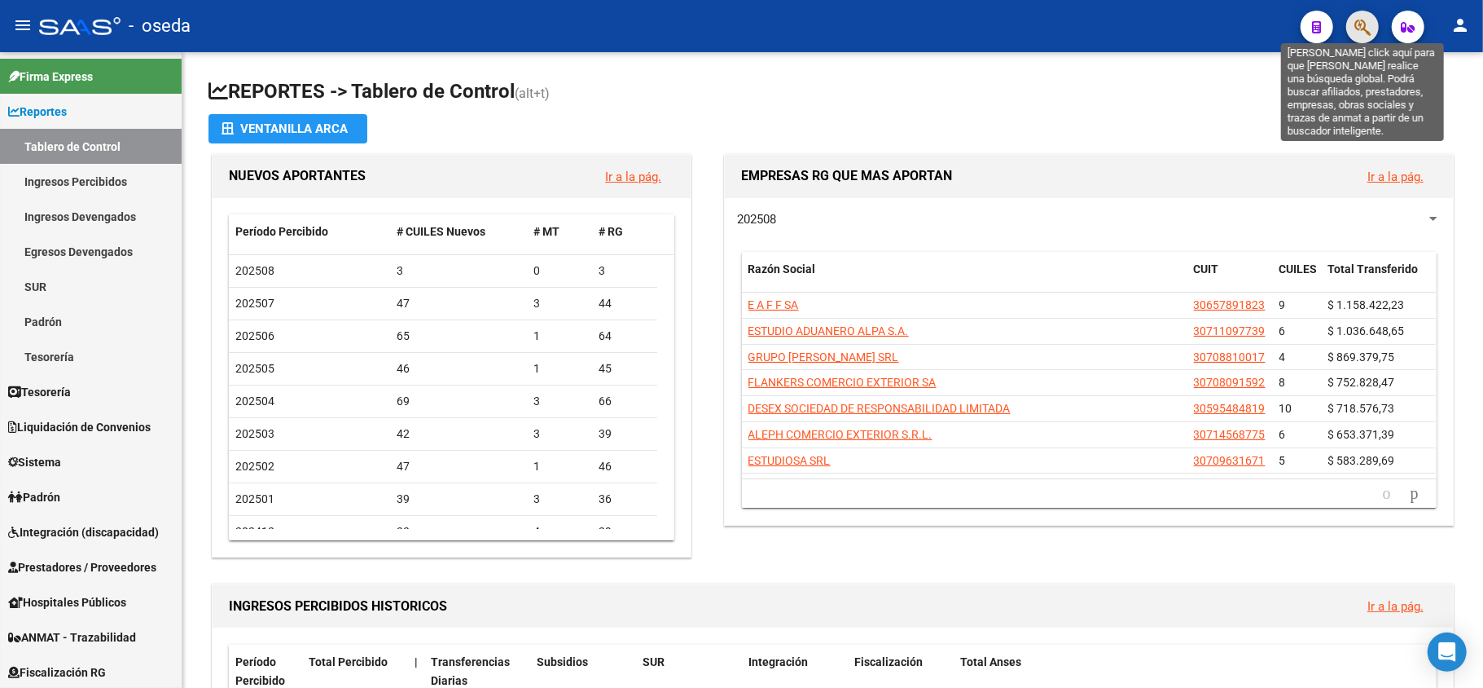
click at [1359, 20] on icon "button" at bounding box center [1363, 27] width 16 height 19
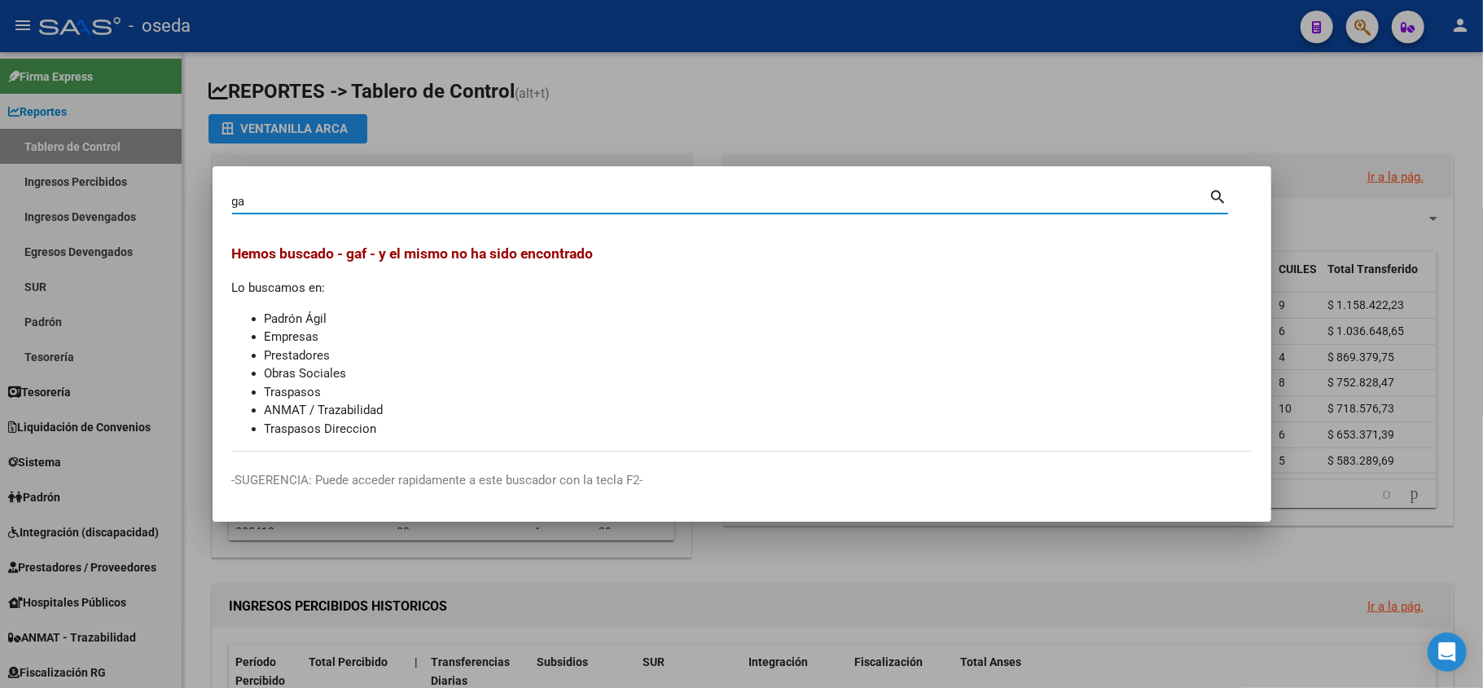
type input "g"
type input "[PERSON_NAME]"
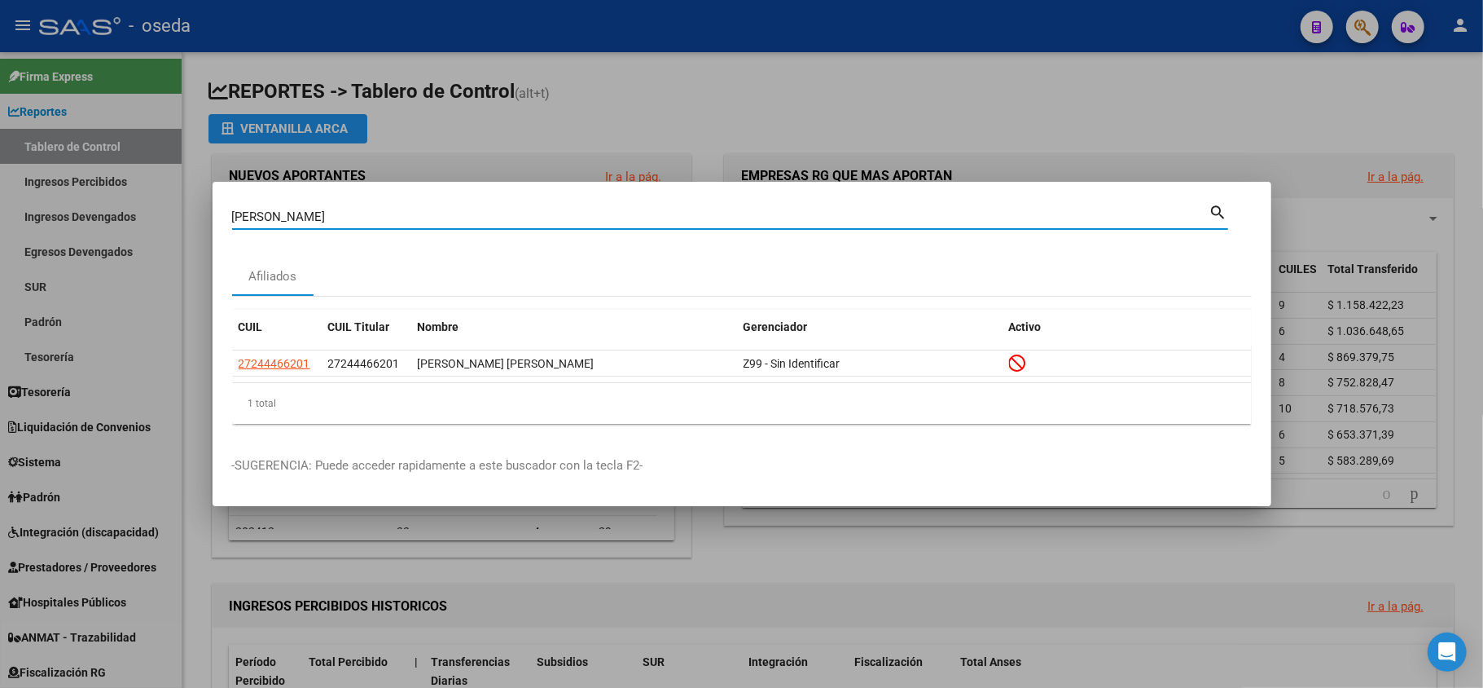
click at [294, 213] on input "[PERSON_NAME]" at bounding box center [721, 216] width 978 height 15
type input "25248812"
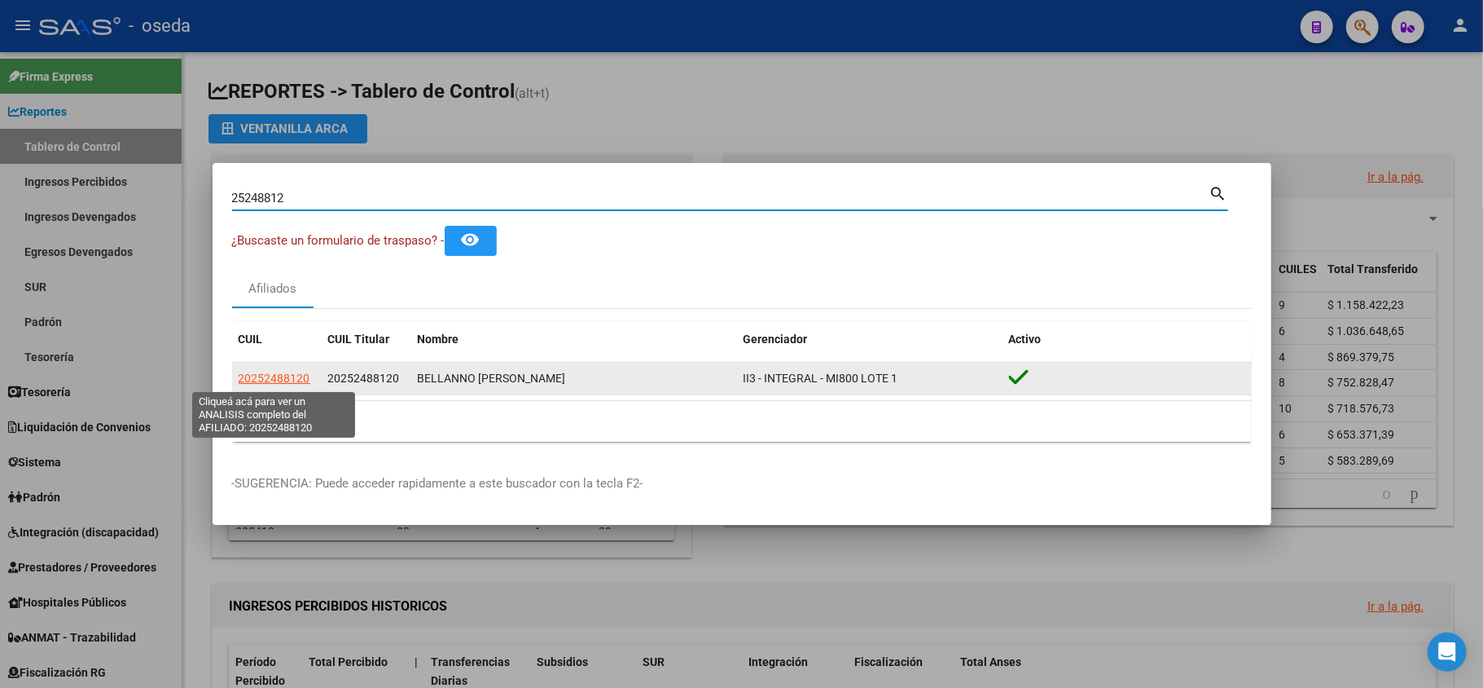
click at [274, 378] on span "20252488120" at bounding box center [275, 377] width 72 height 13
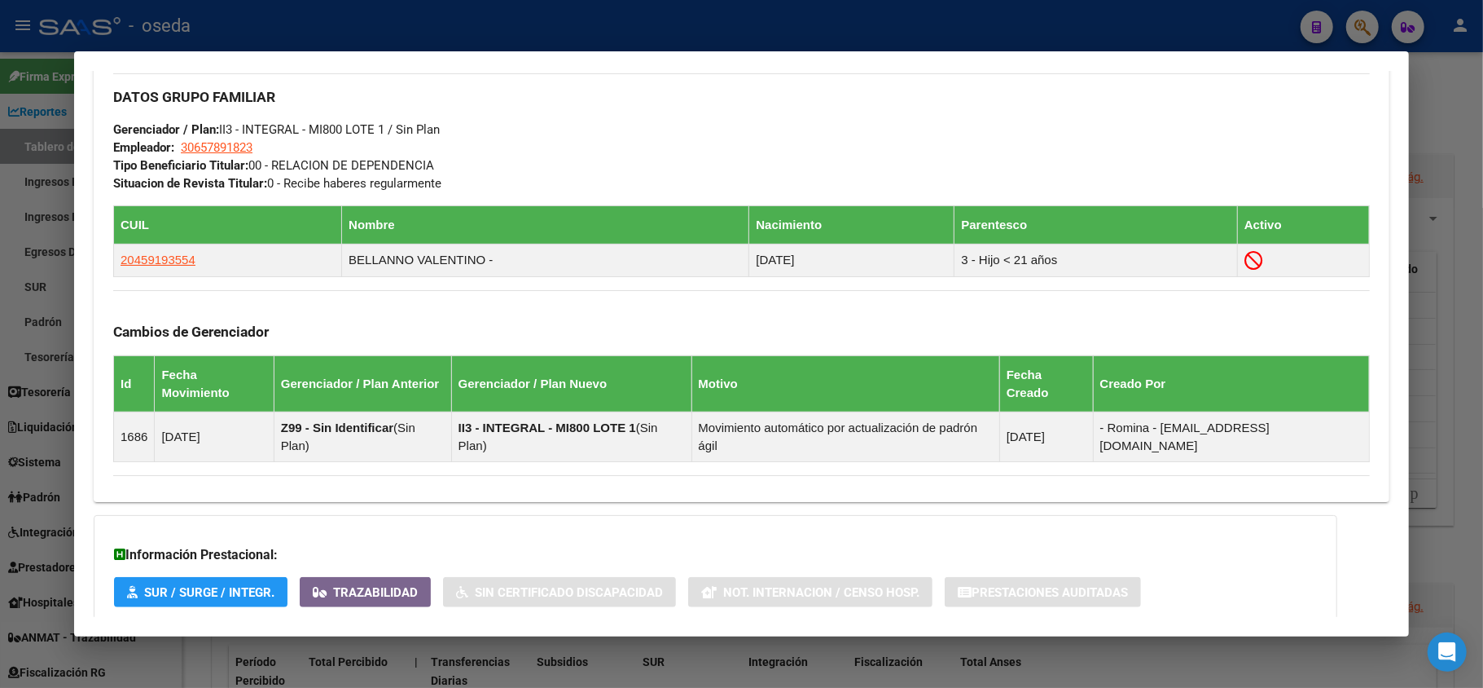
scroll to position [826, 0]
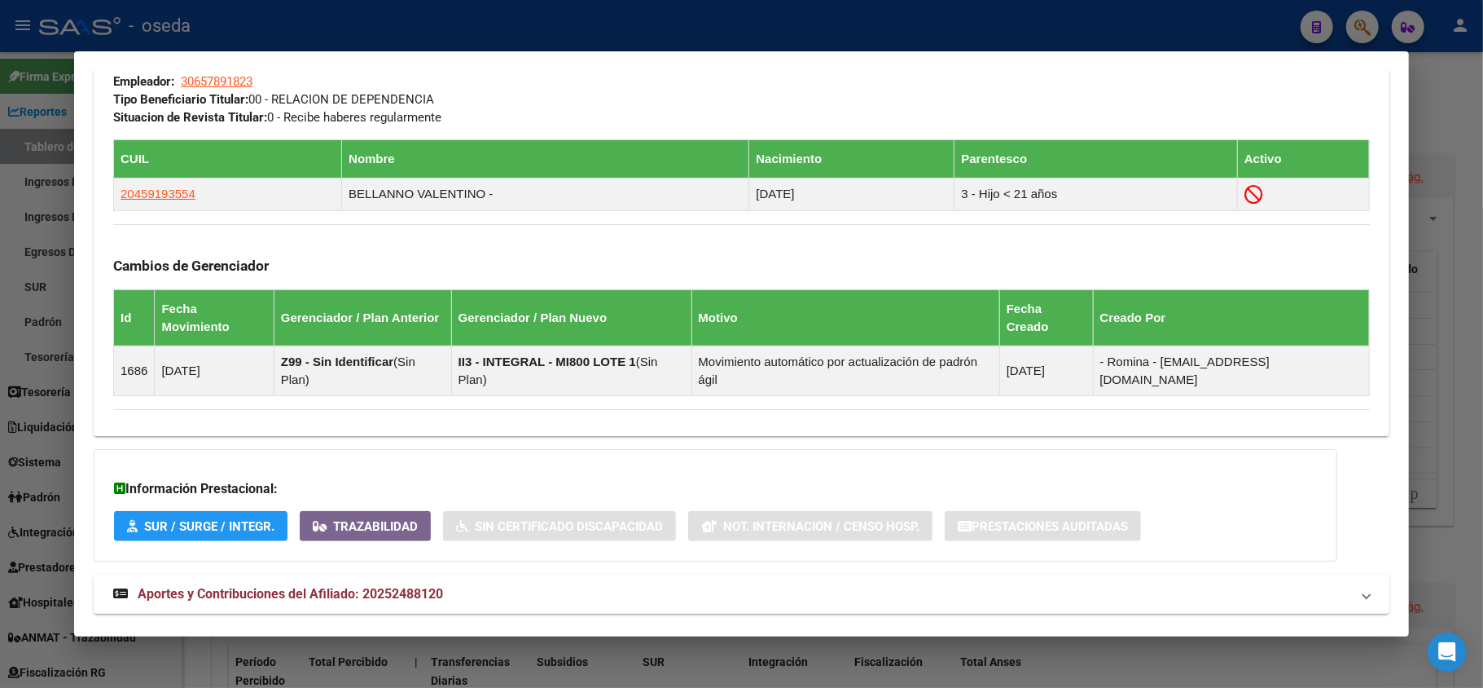
drag, startPoint x: 381, startPoint y: 561, endPoint x: 391, endPoint y: 554, distance: 12.2
click at [382, 586] on span "Aportes y Contribuciones del Afiliado: 20252488120" at bounding box center [290, 593] width 305 height 15
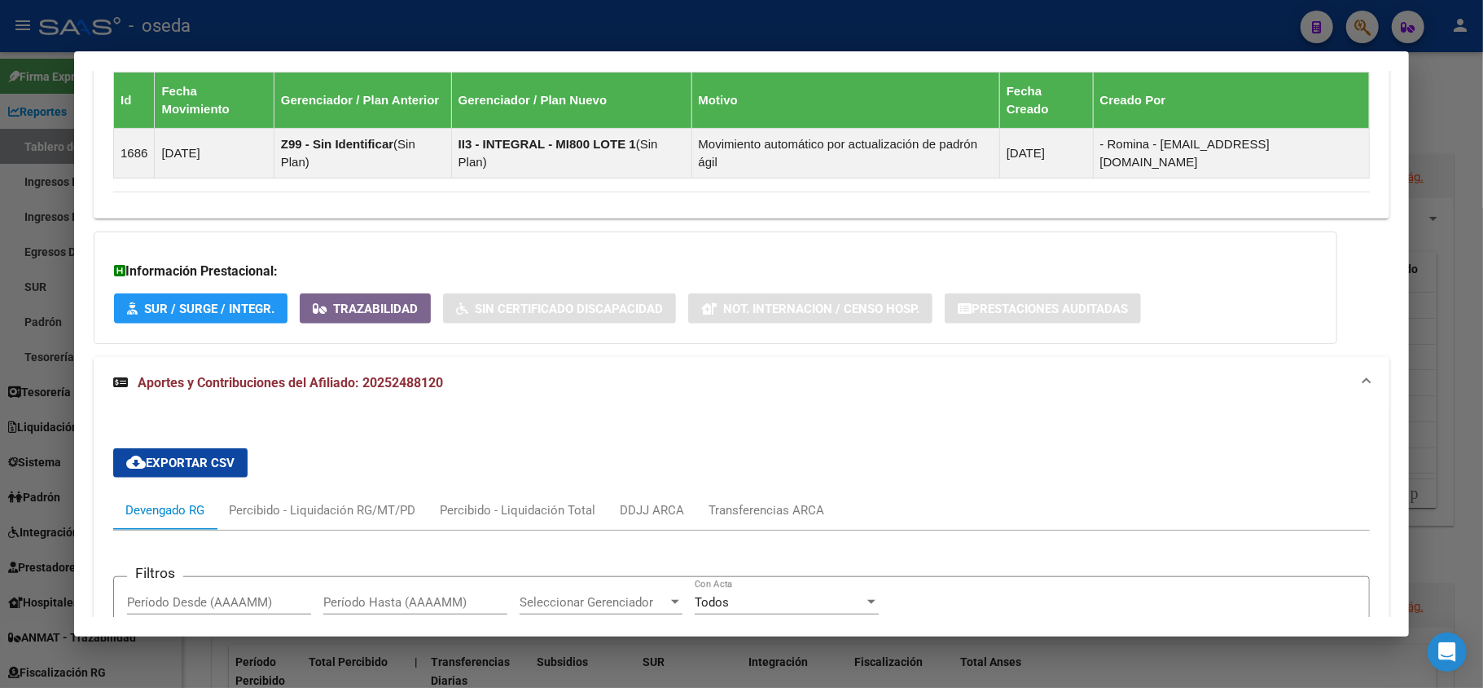
scroll to position [1369, 0]
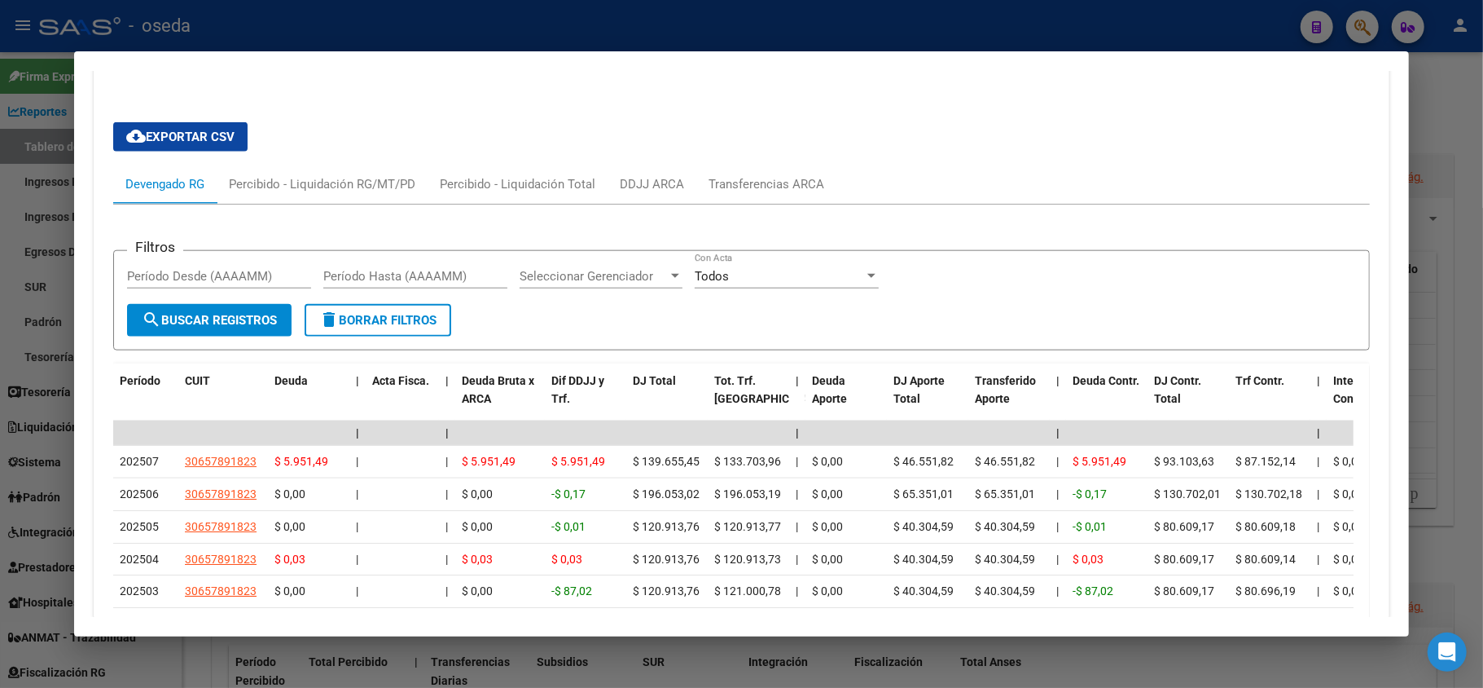
click at [10, 210] on div at bounding box center [741, 344] width 1483 height 688
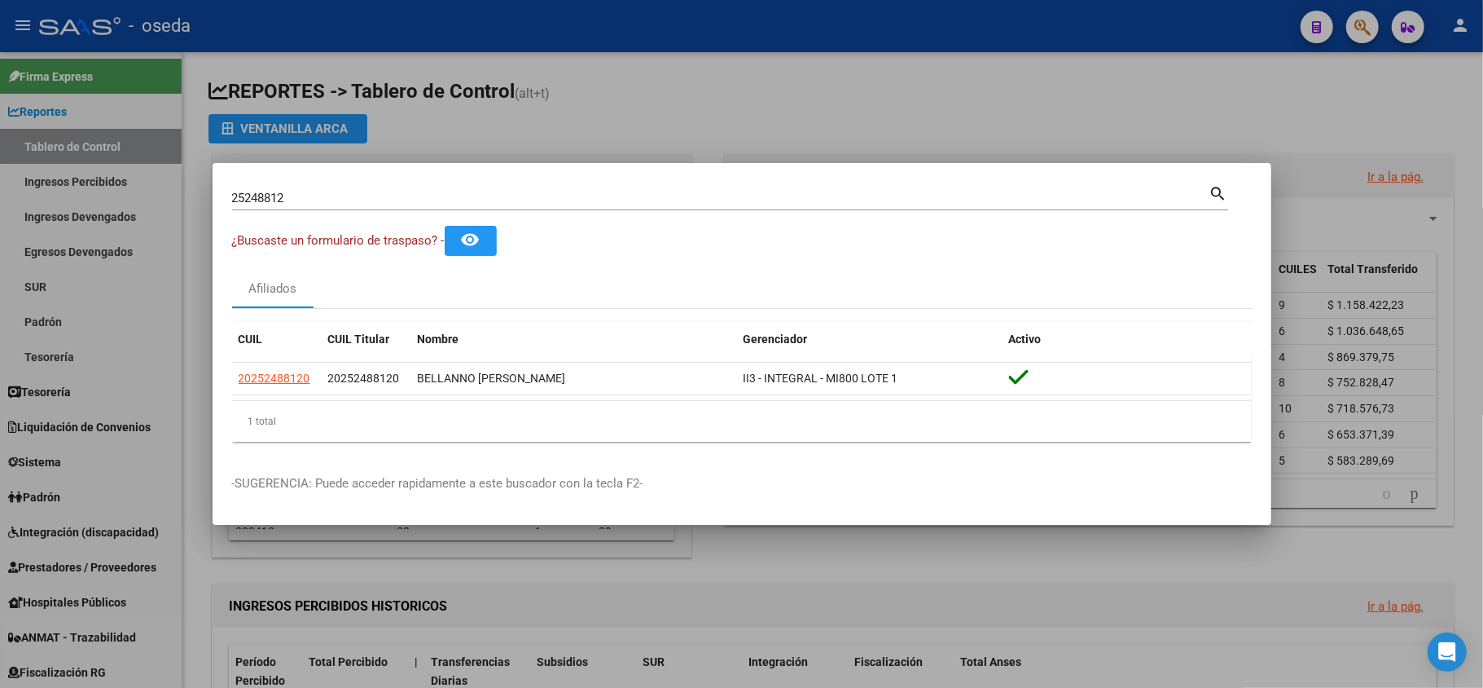
click at [546, 124] on div at bounding box center [741, 344] width 1483 height 688
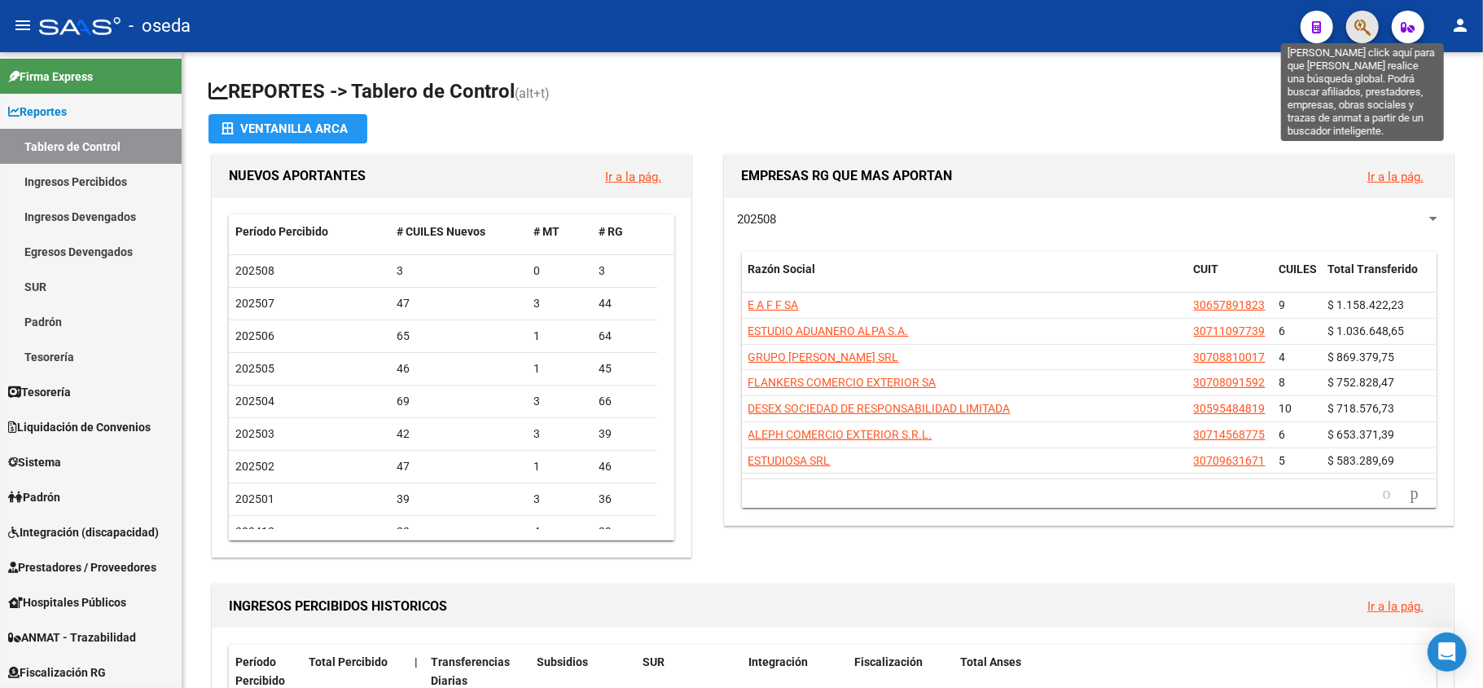
click at [1364, 28] on icon "button" at bounding box center [1363, 27] width 16 height 19
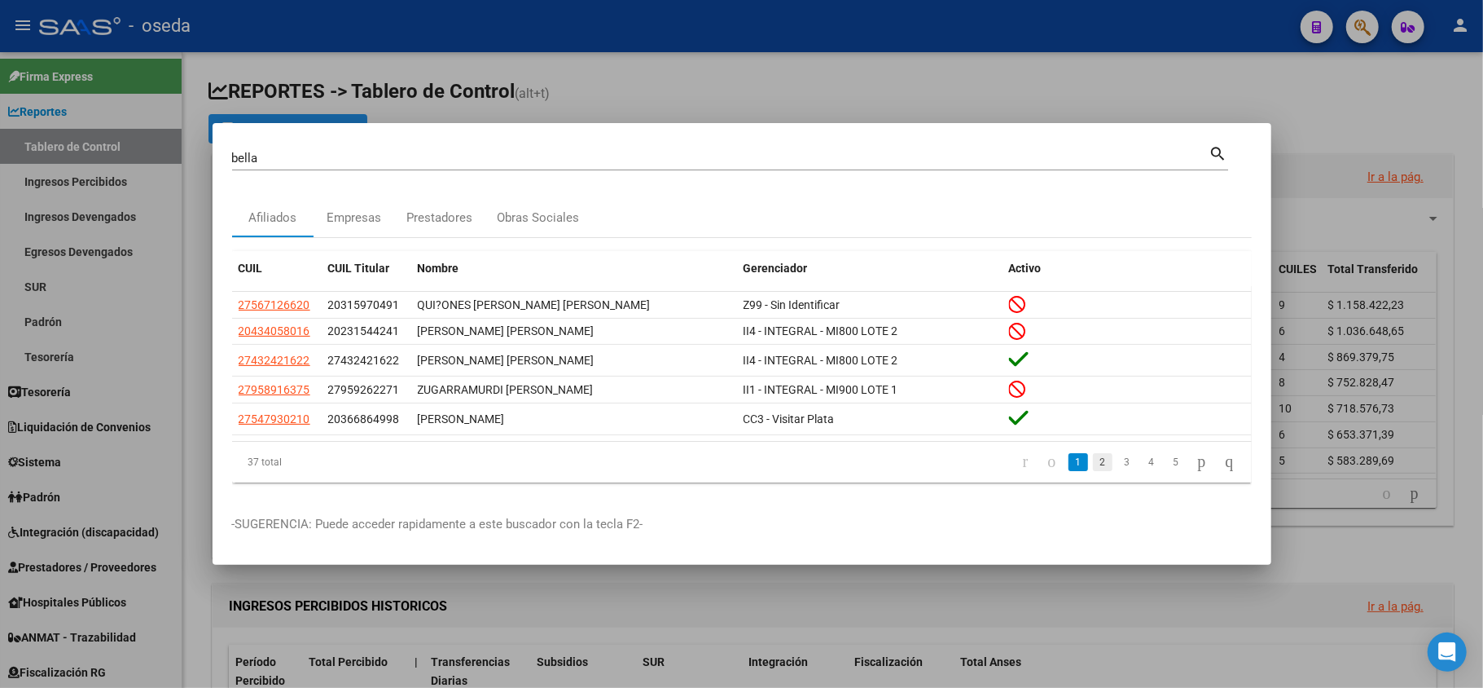
click at [1093, 467] on link "2" at bounding box center [1103, 462] width 20 height 18
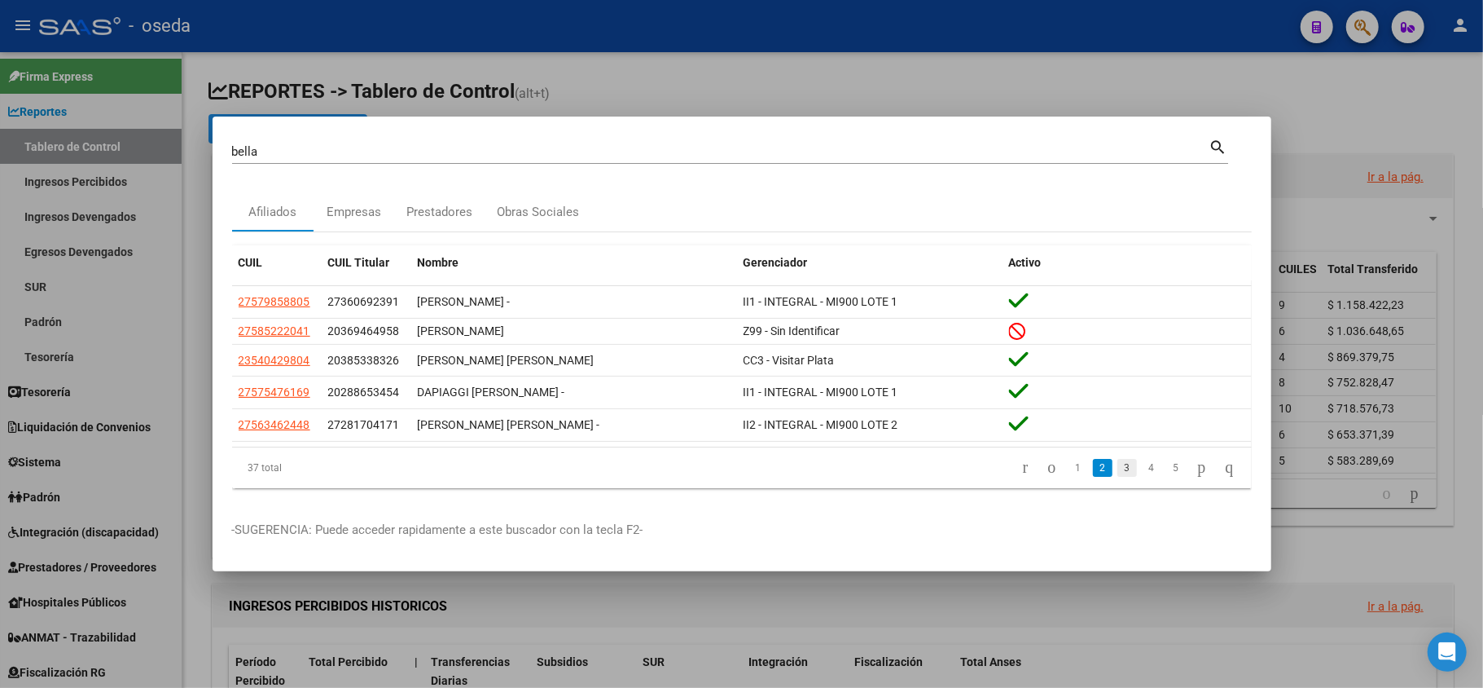
click at [1118, 468] on link "3" at bounding box center [1128, 468] width 20 height 18
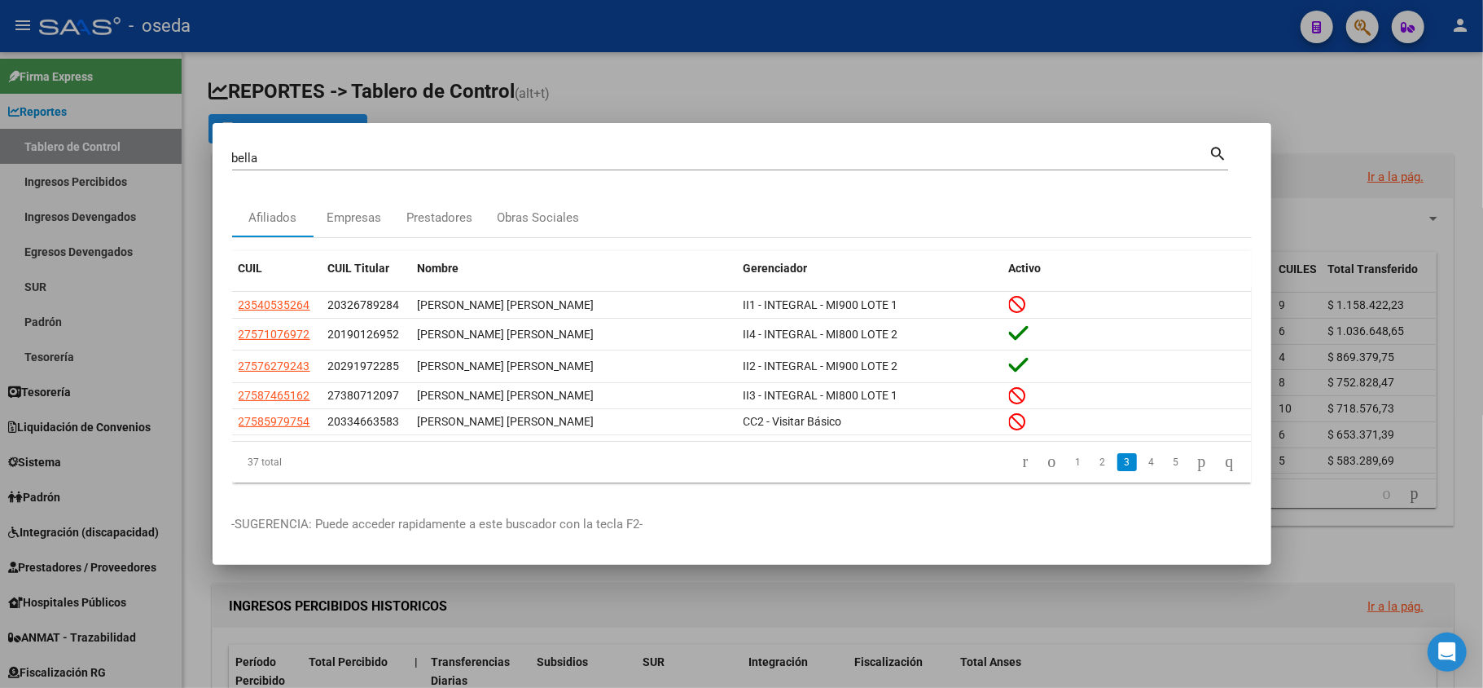
click at [445, 160] on input "bella" at bounding box center [721, 158] width 978 height 15
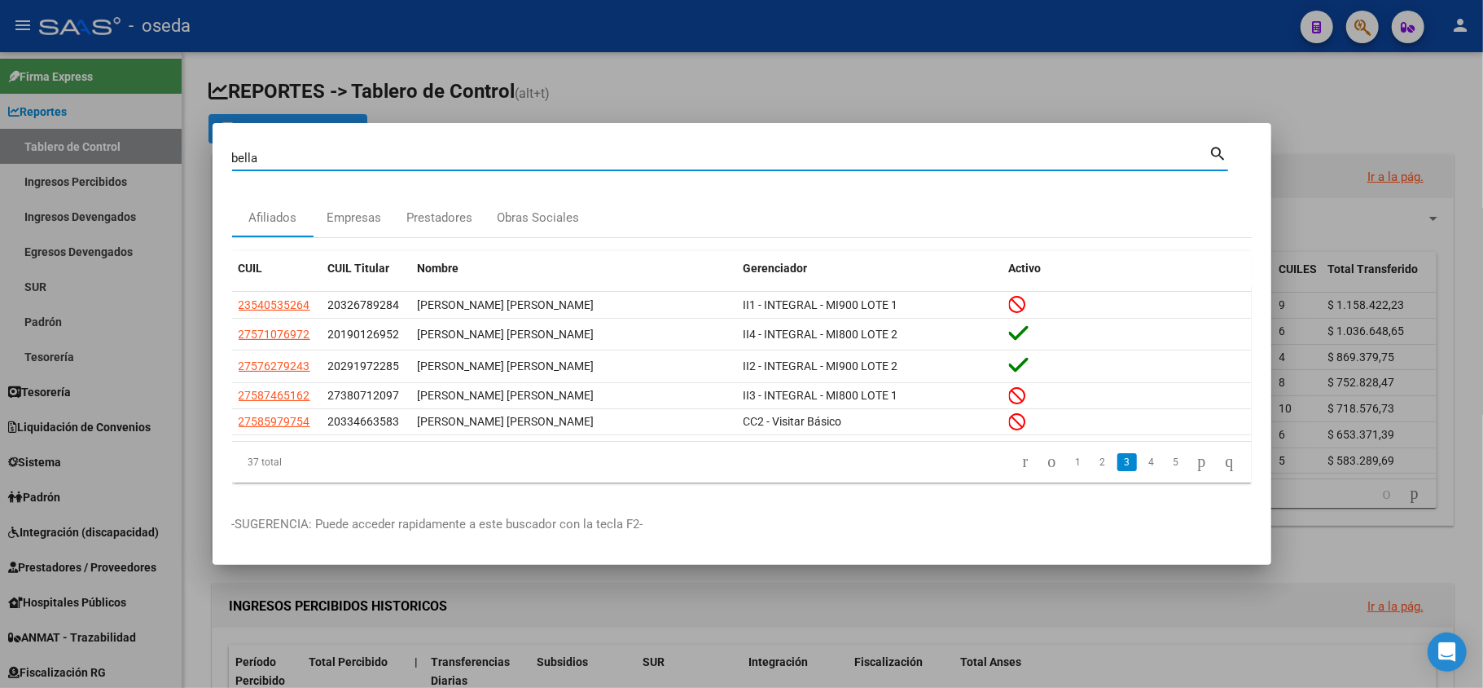
click at [445, 160] on input "bella" at bounding box center [721, 158] width 978 height 15
type input "44184862"
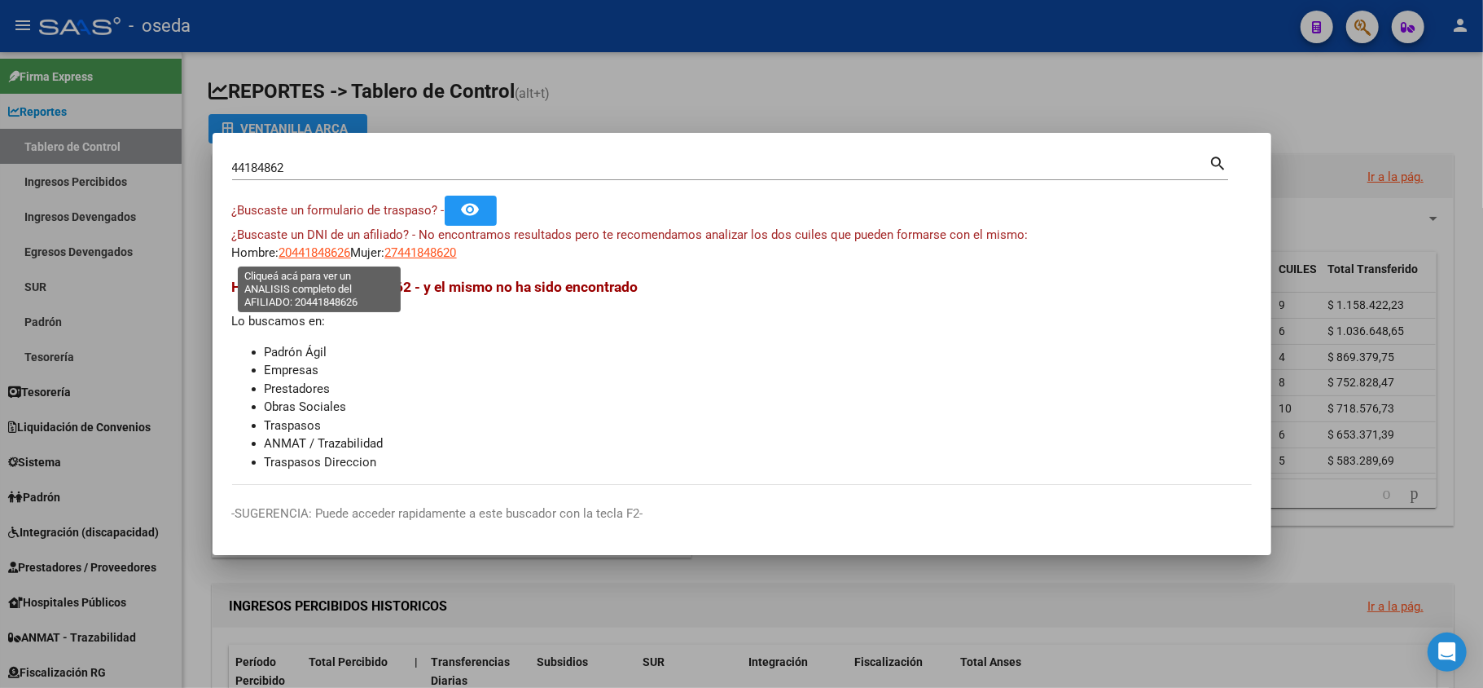
click at [313, 253] on span "20441848626" at bounding box center [315, 252] width 72 height 15
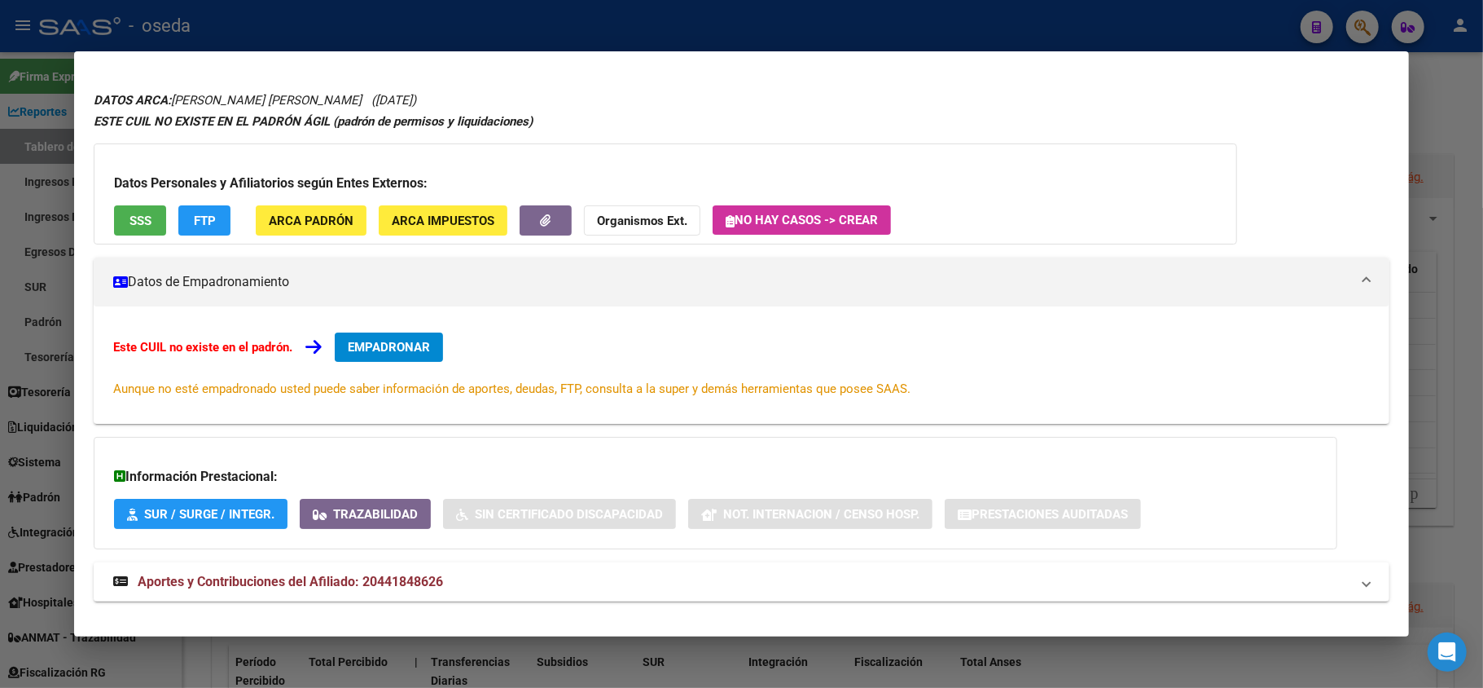
scroll to position [60, 0]
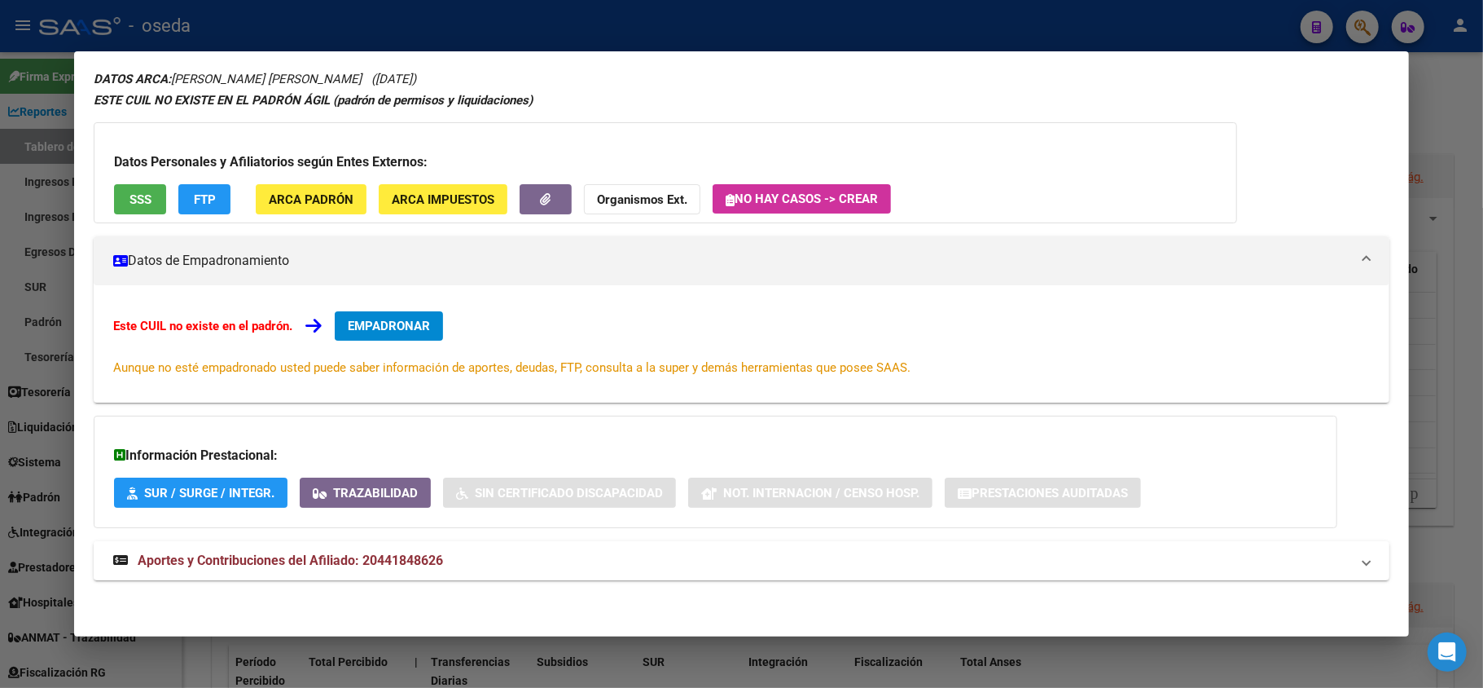
click at [388, 564] on span "Aportes y Contribuciones del Afiliado: 20441848626" at bounding box center [290, 559] width 305 height 15
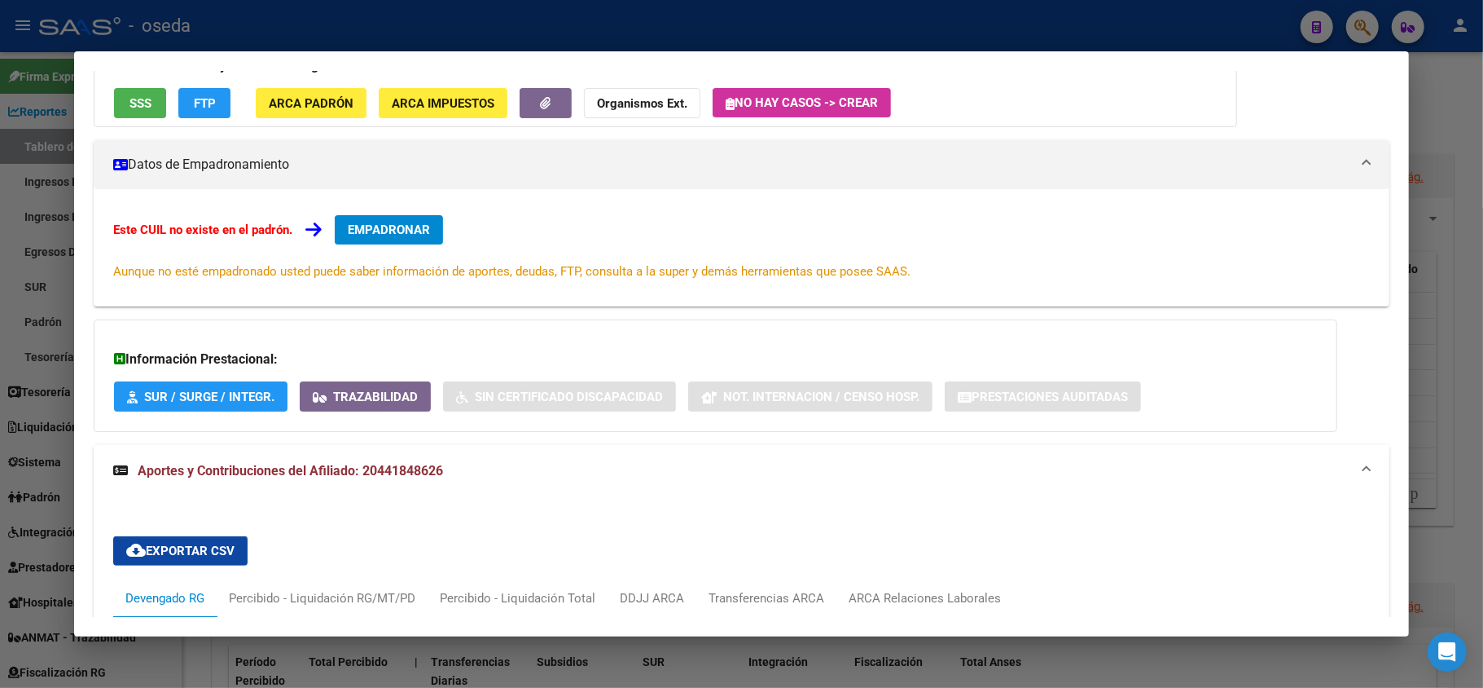
scroll to position [482, 0]
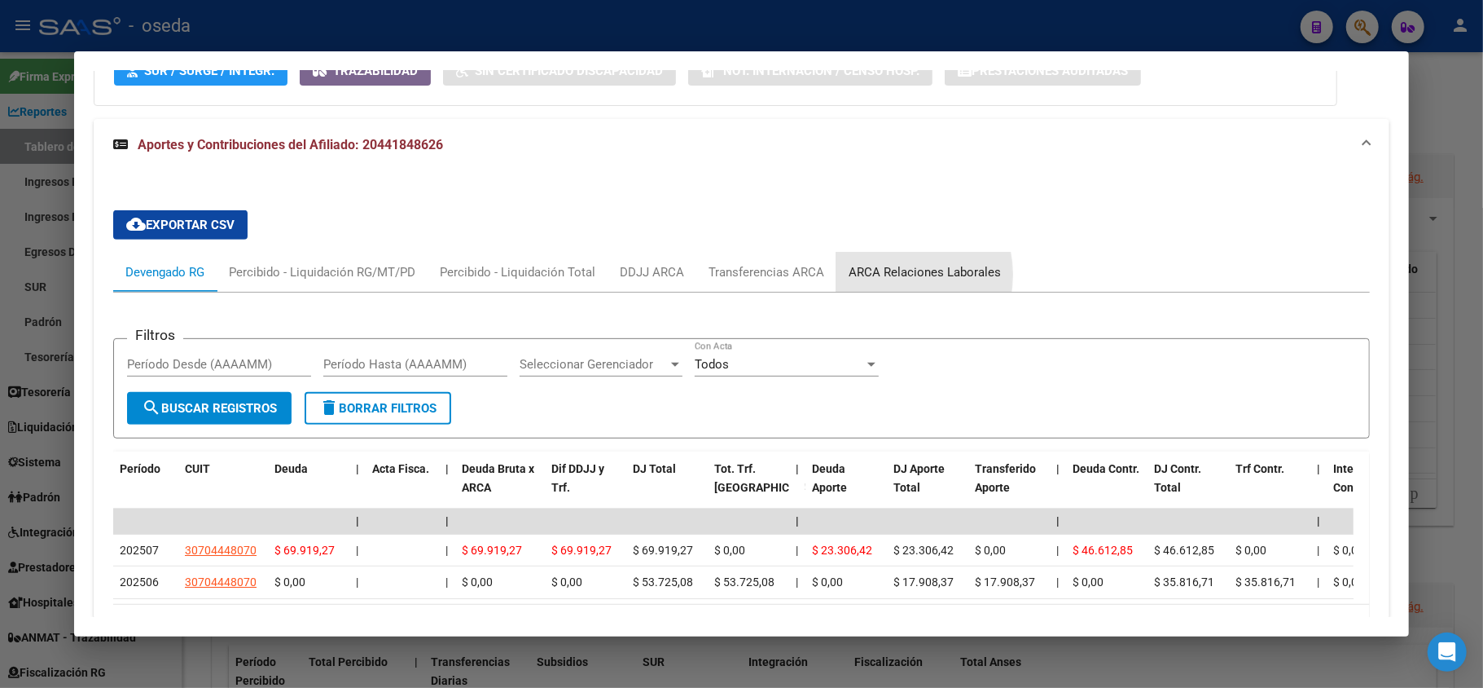
click at [881, 275] on div "ARCA Relaciones Laborales" at bounding box center [925, 272] width 152 height 18
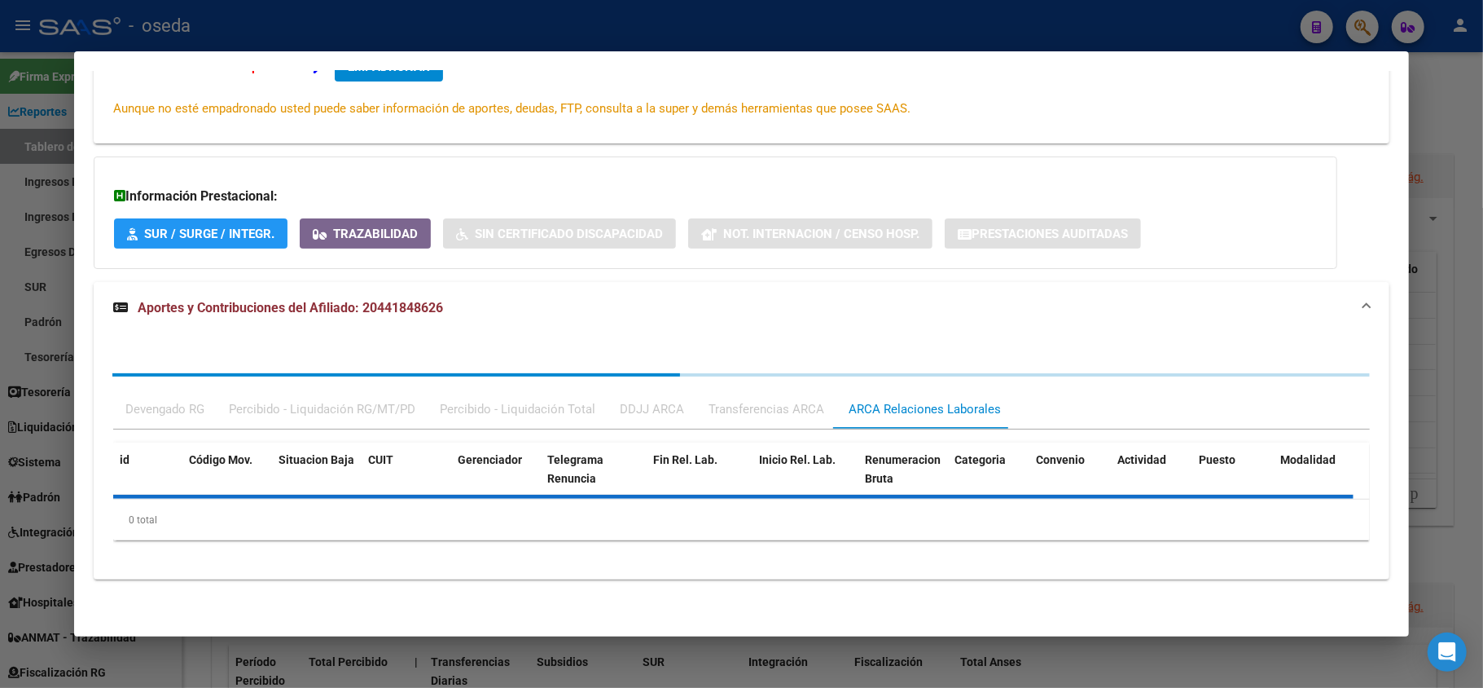
scroll to position [404, 0]
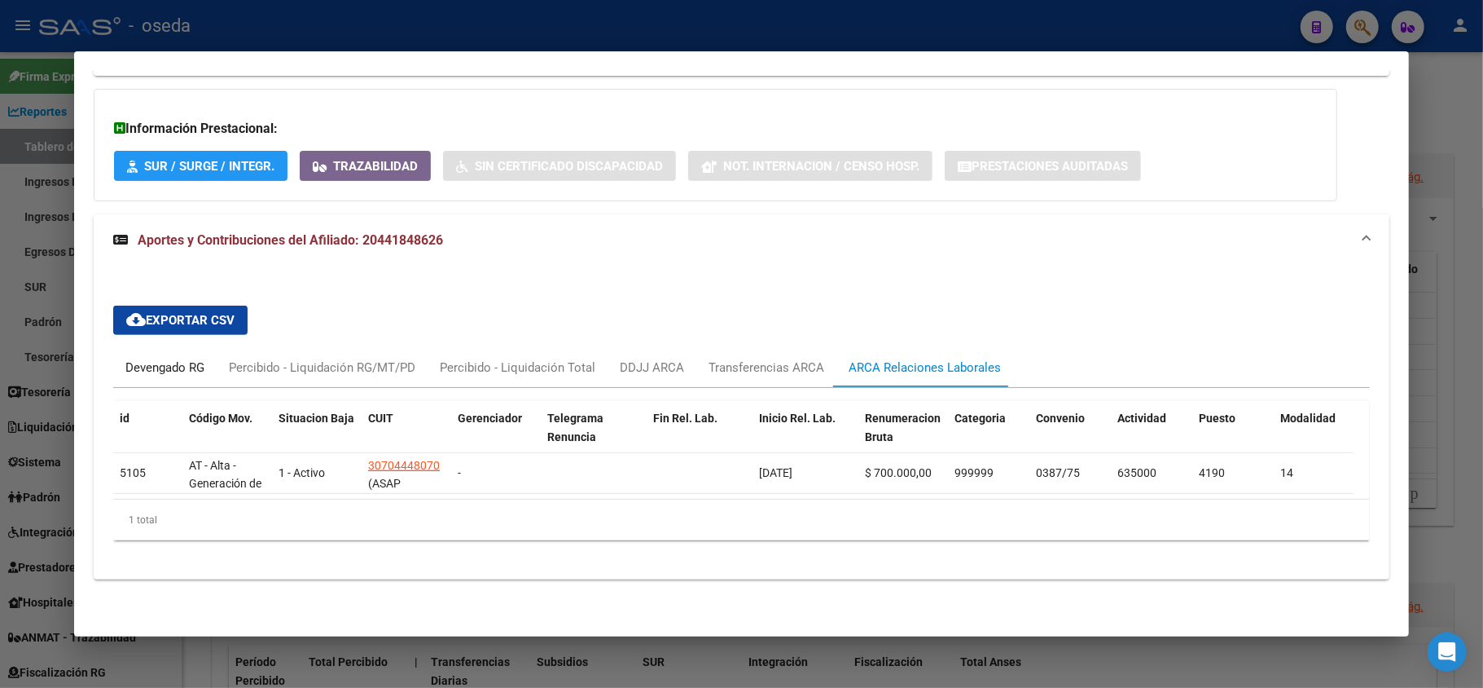
click at [148, 358] on div "Devengado RG" at bounding box center [164, 367] width 79 height 18
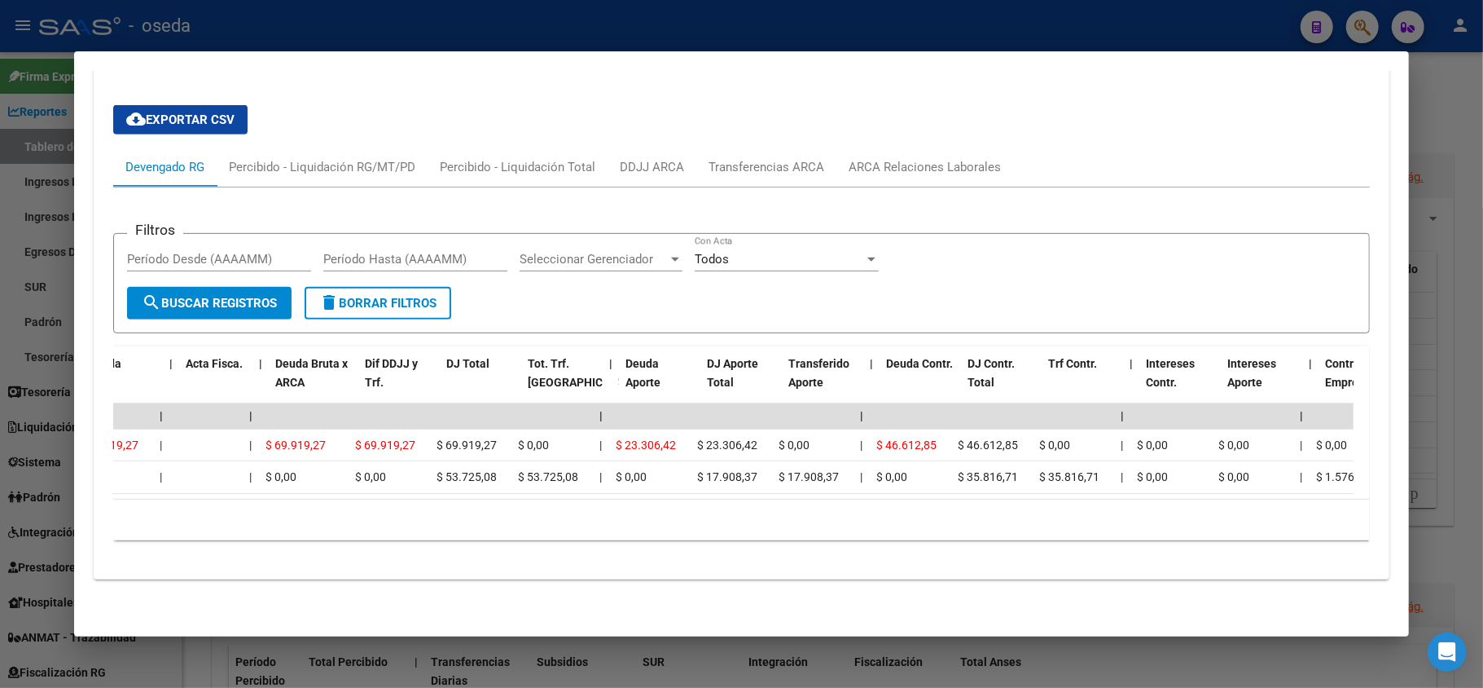
scroll to position [0, 121]
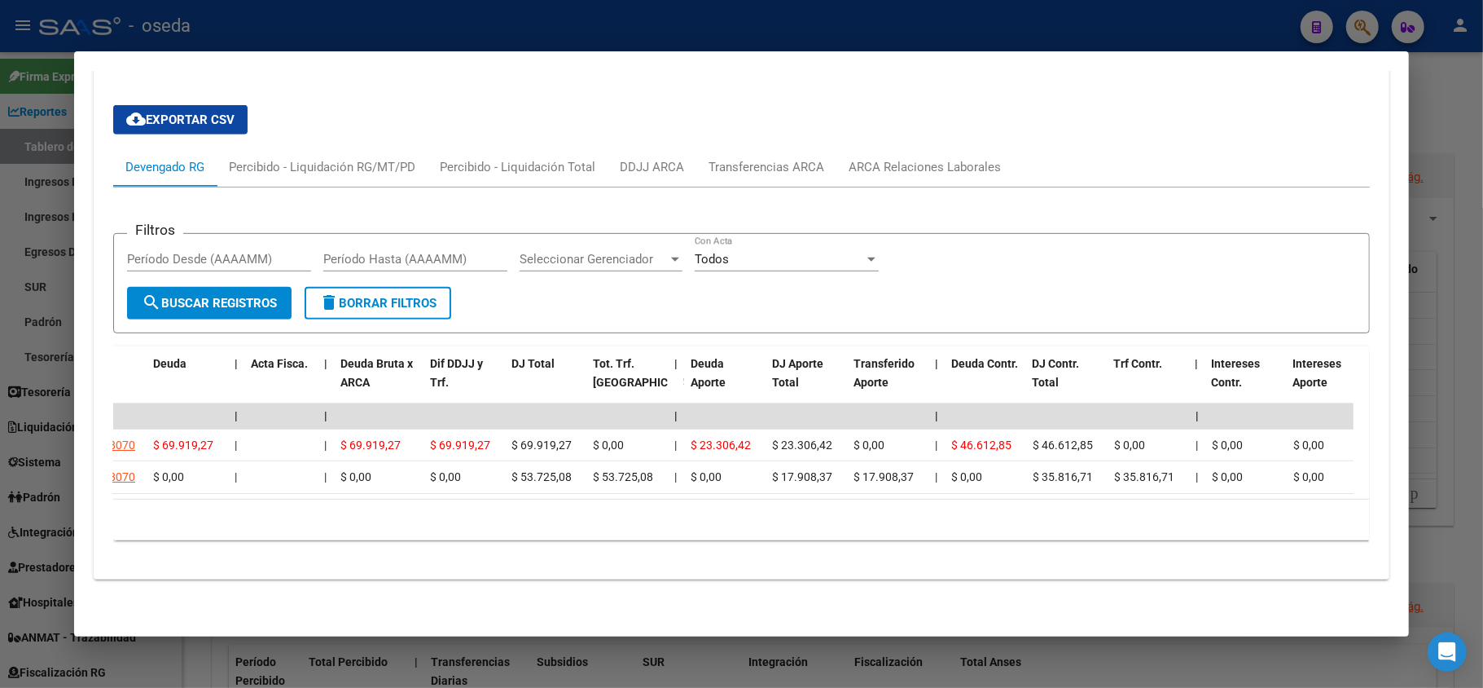
drag, startPoint x: 1083, startPoint y: 215, endPoint x: 1066, endPoint y: 202, distance: 20.9
click at [1083, 213] on app-list-header "Filtros Período Desde (AAAAMM) Período Hasta (AAAAMM) Seleccionar Gerenciador S…" at bounding box center [741, 270] width 1257 height 126
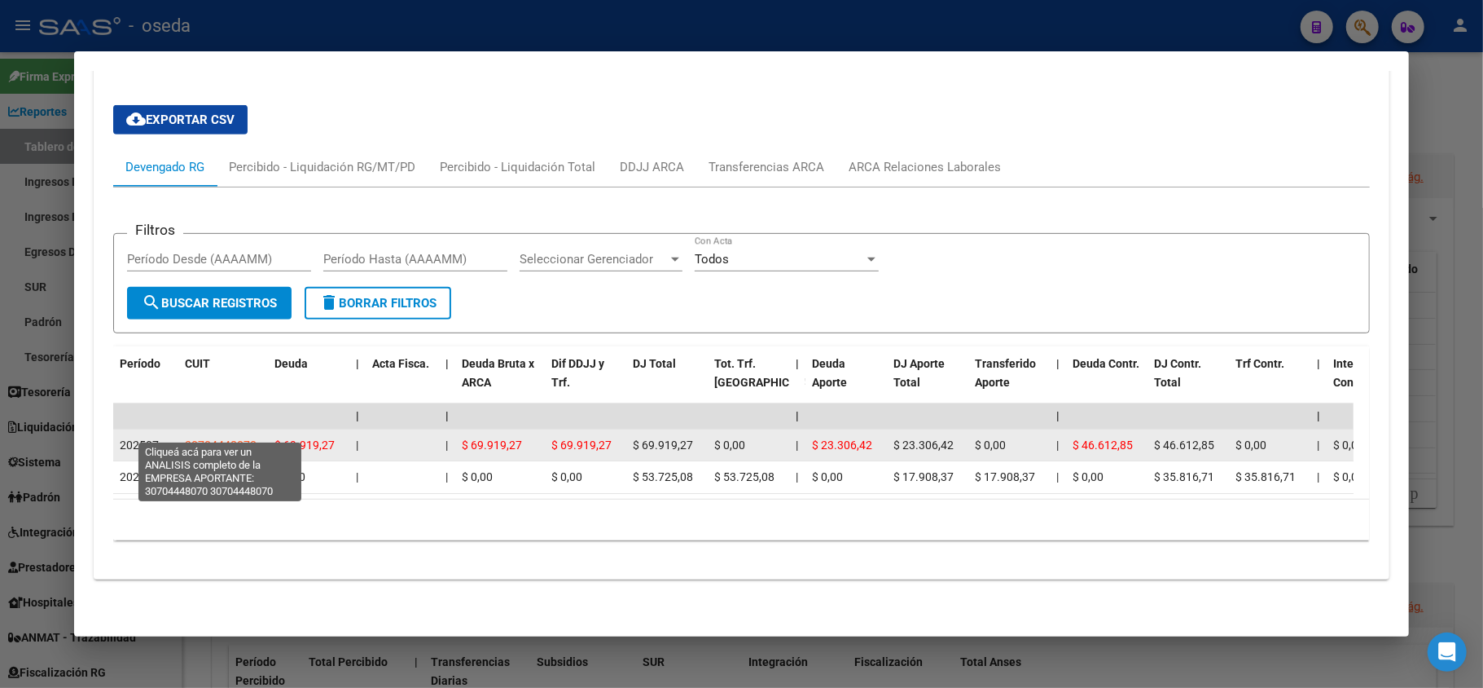
click at [219, 438] on span "30704448070" at bounding box center [221, 444] width 72 height 13
type textarea "30704448070"
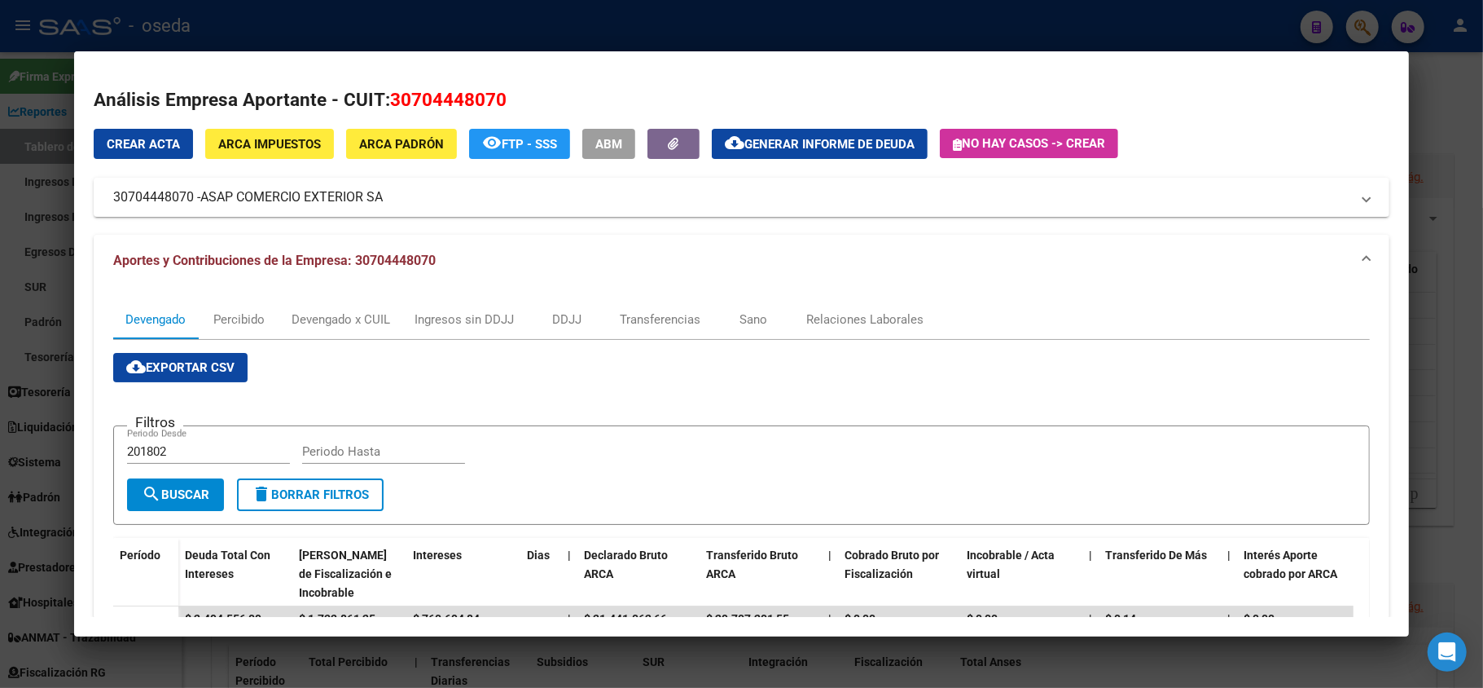
click at [2, 170] on div at bounding box center [741, 344] width 1483 height 688
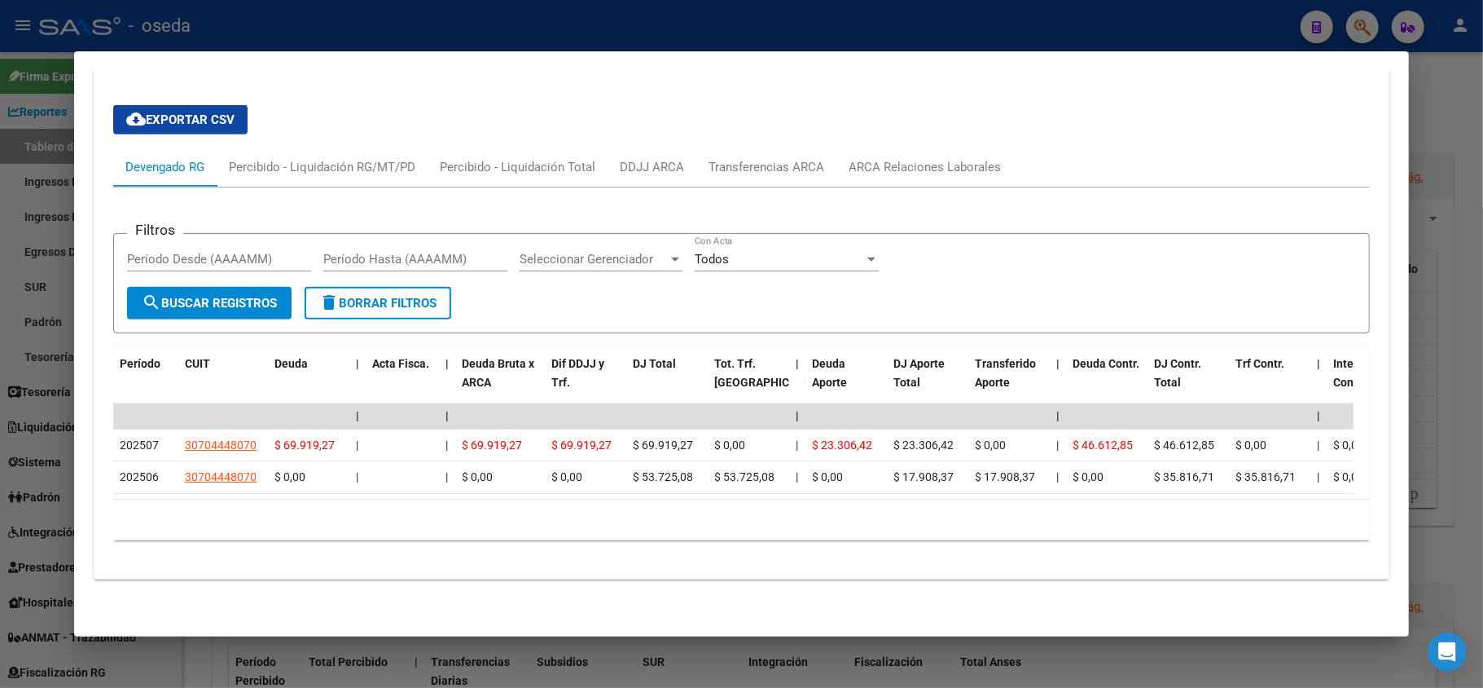
click at [2, 170] on div at bounding box center [741, 344] width 1483 height 688
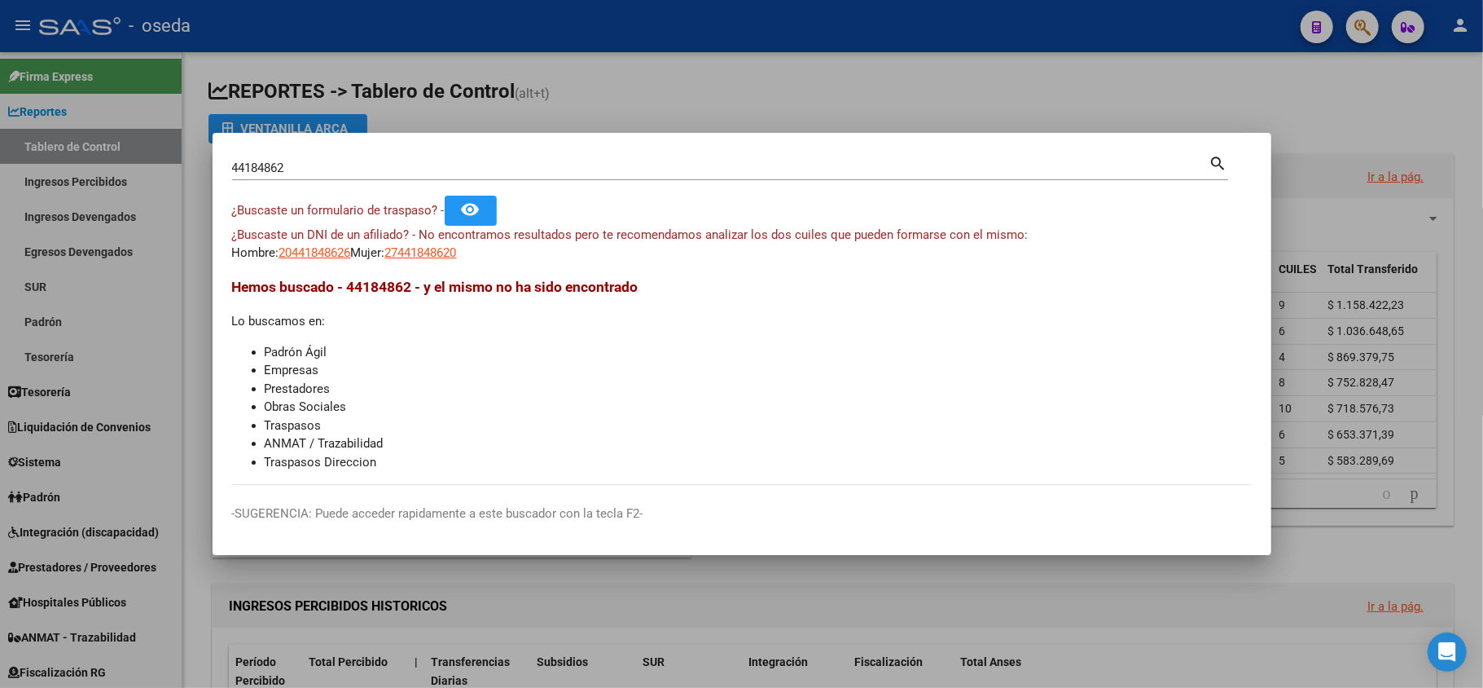
click at [89, 109] on div at bounding box center [741, 344] width 1483 height 688
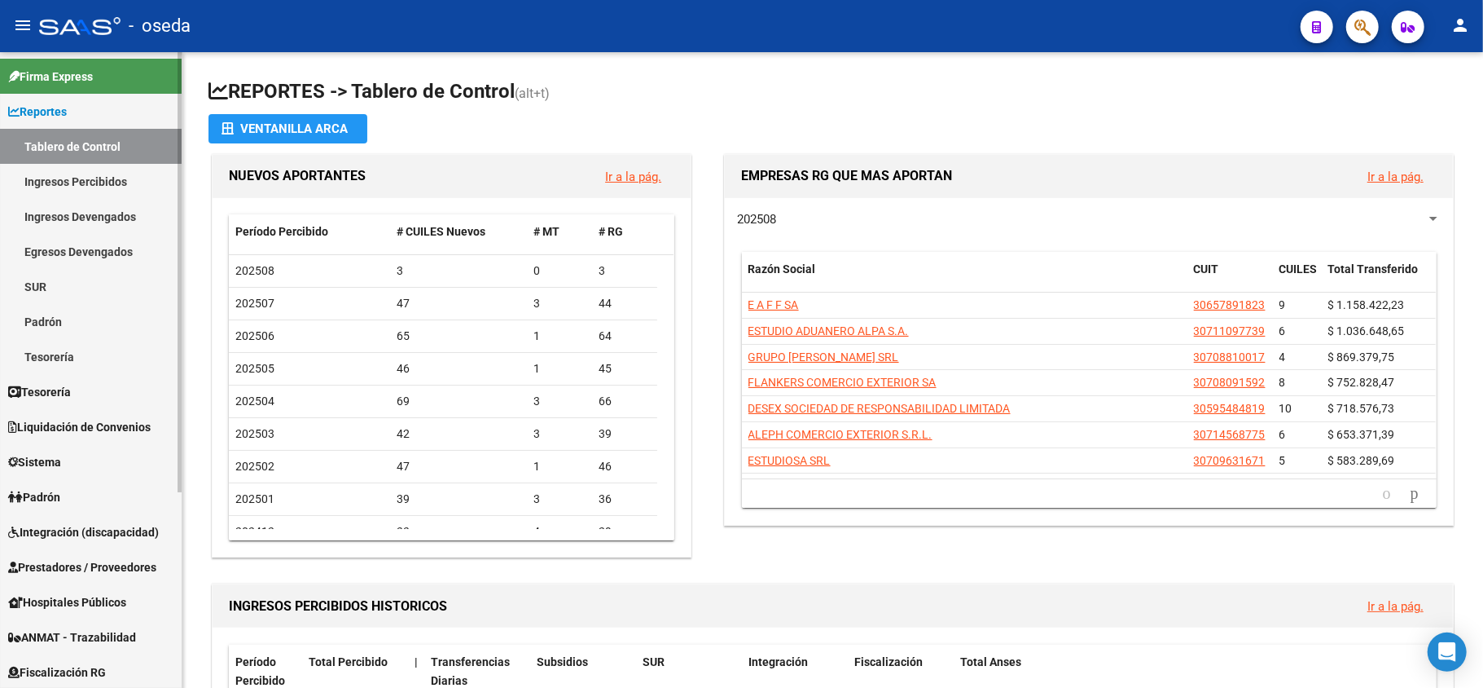
click at [46, 115] on span "Reportes" at bounding box center [37, 112] width 59 height 18
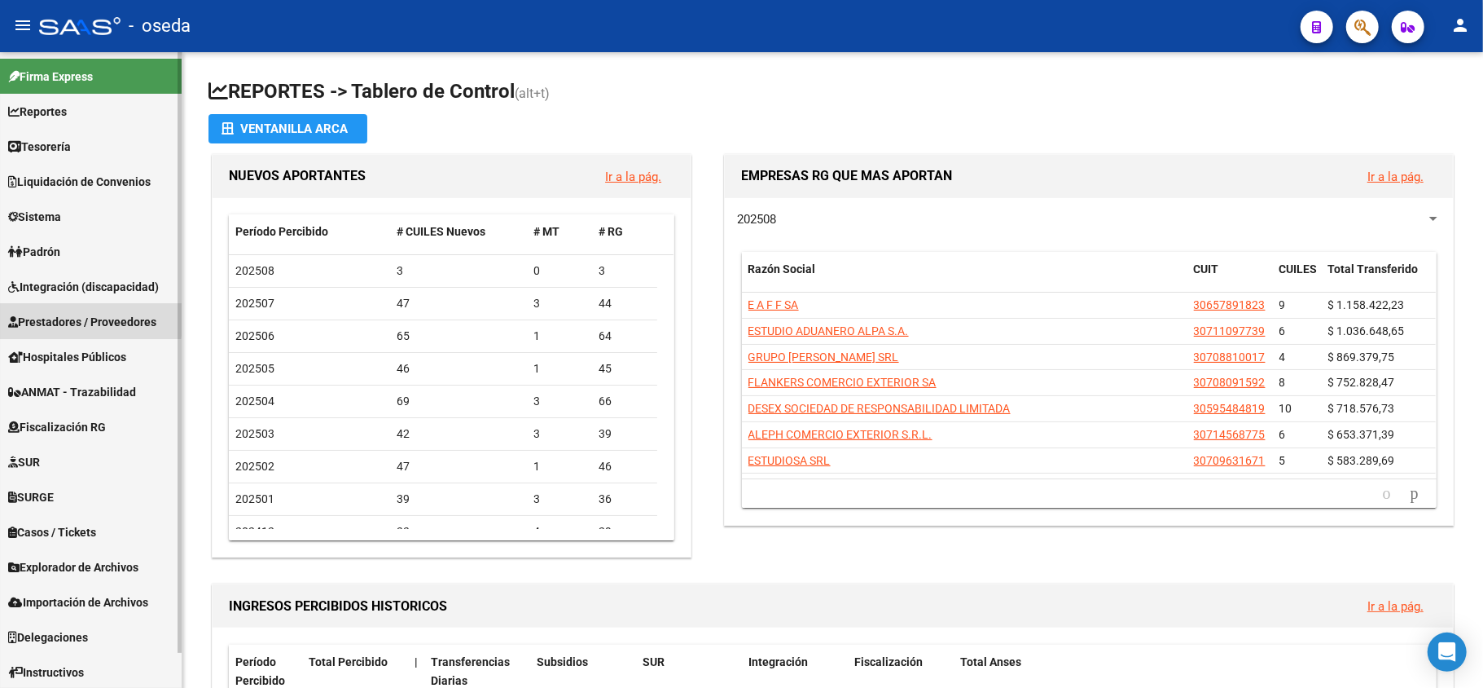
click at [59, 317] on span "Prestadores / Proveedores" at bounding box center [82, 322] width 148 height 18
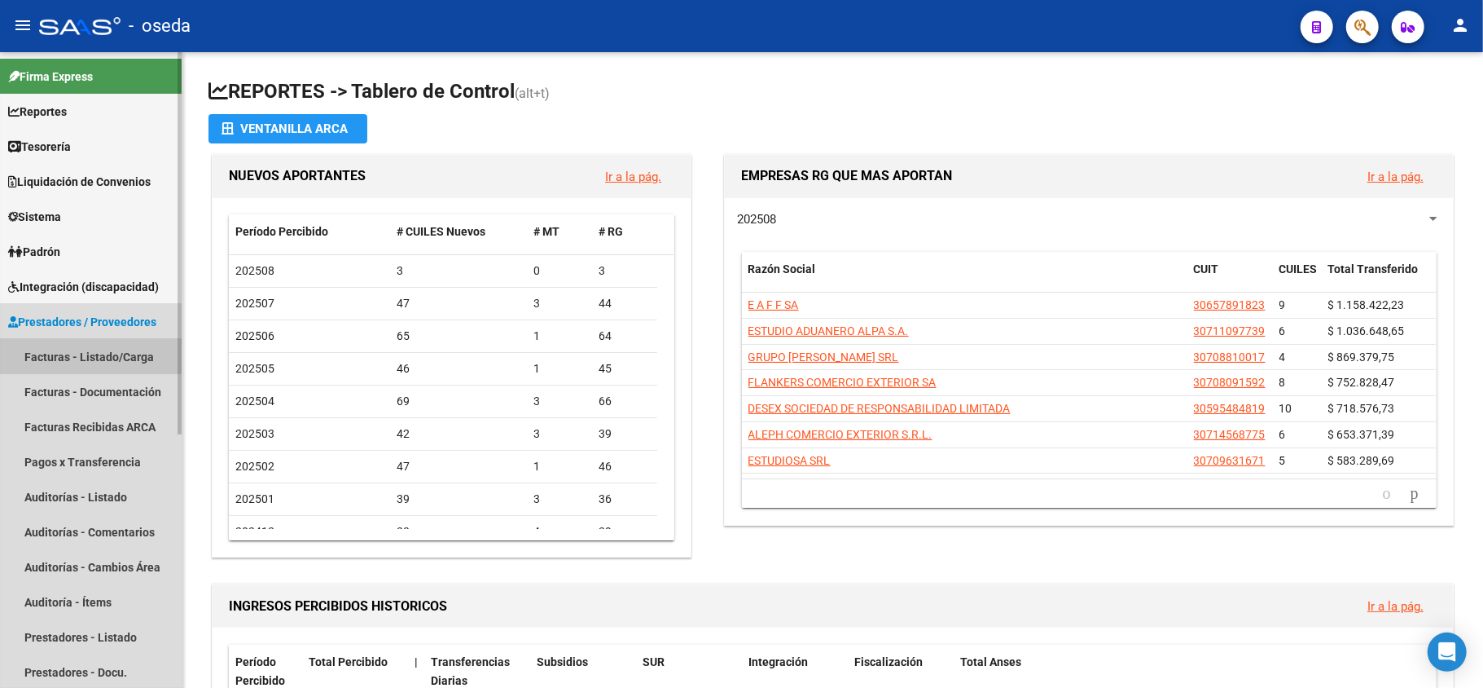
click at [59, 352] on link "Facturas - Listado/Carga" at bounding box center [91, 356] width 182 height 35
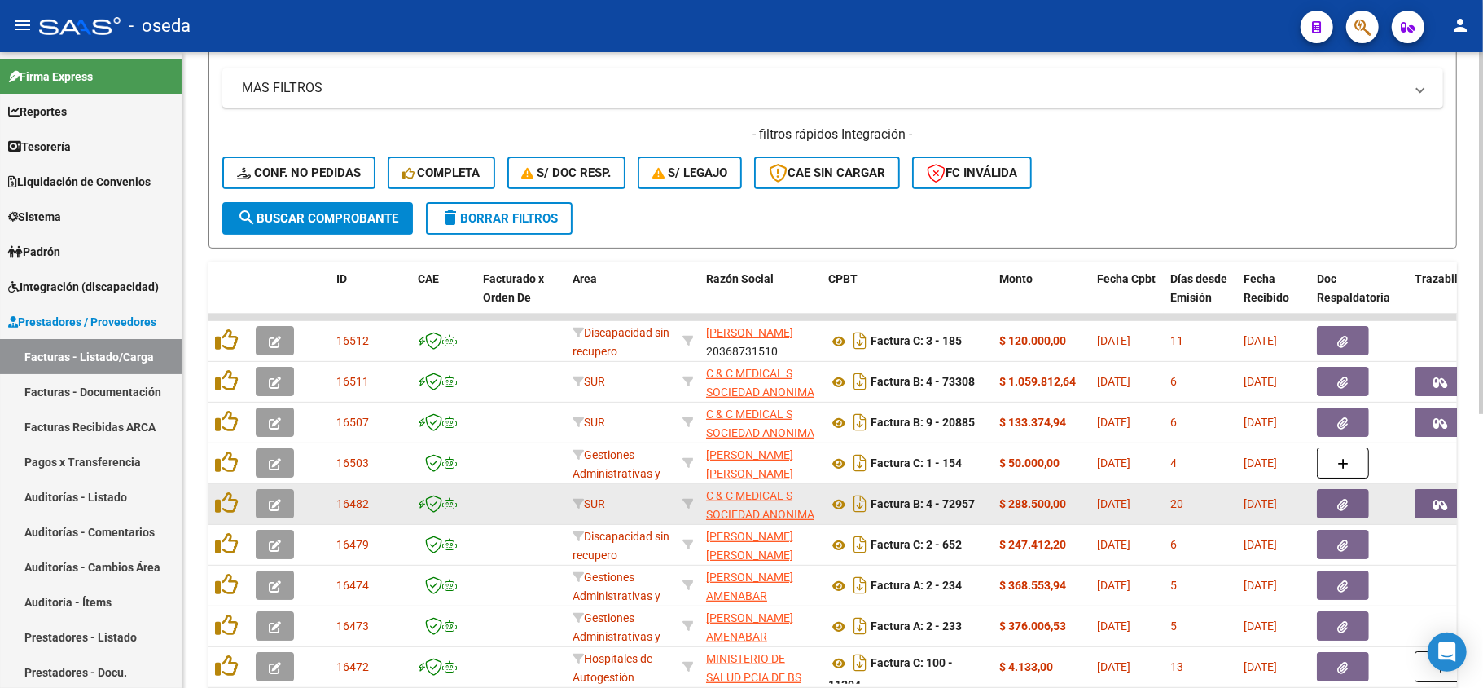
scroll to position [434, 0]
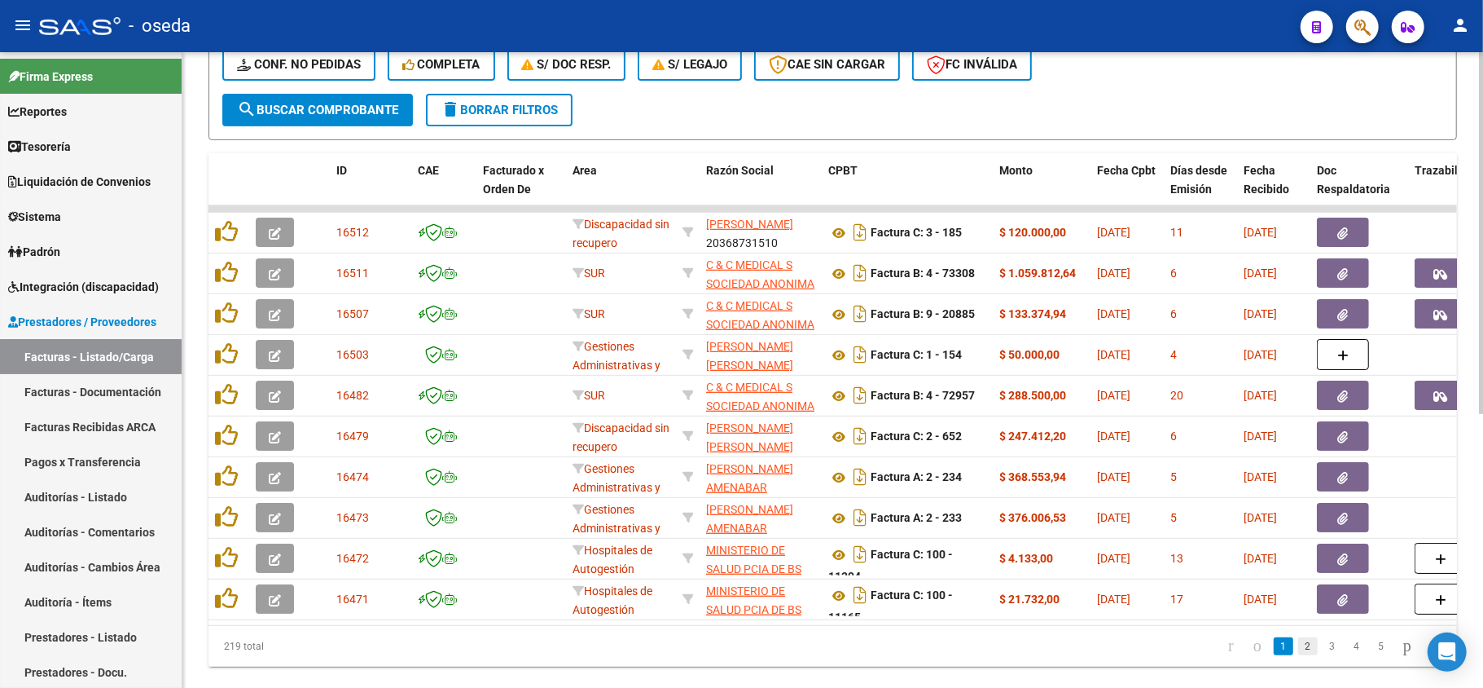
click at [1299, 655] on link "2" at bounding box center [1309, 646] width 20 height 18
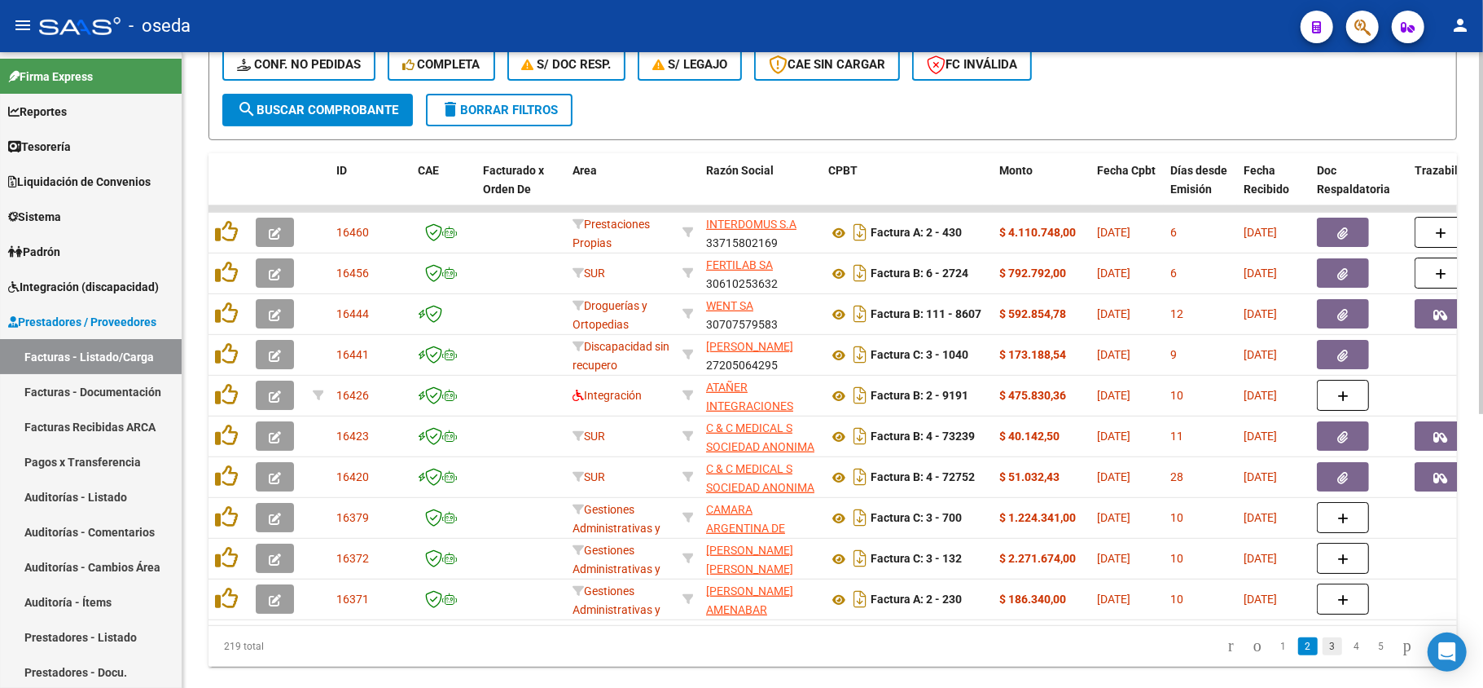
click at [1323, 655] on link "3" at bounding box center [1333, 646] width 20 height 18
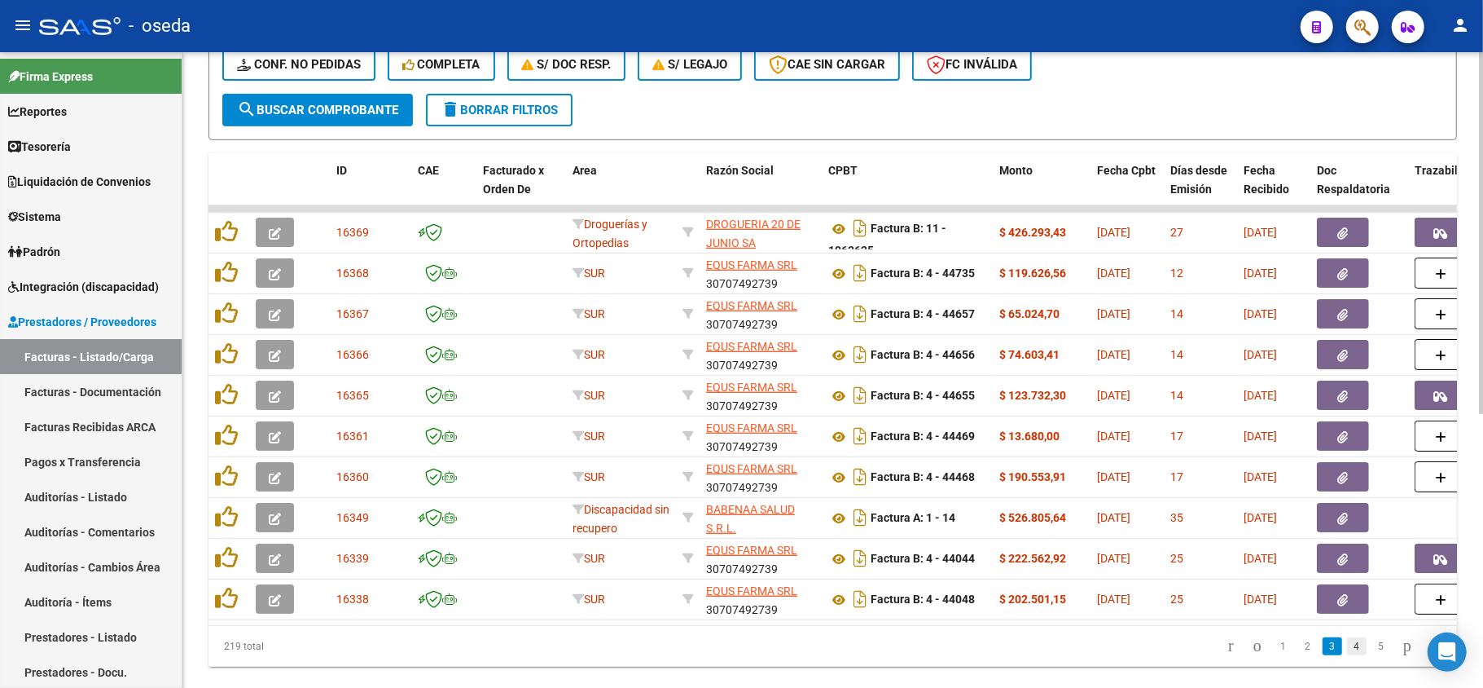
click at [1347, 655] on link "4" at bounding box center [1357, 646] width 20 height 18
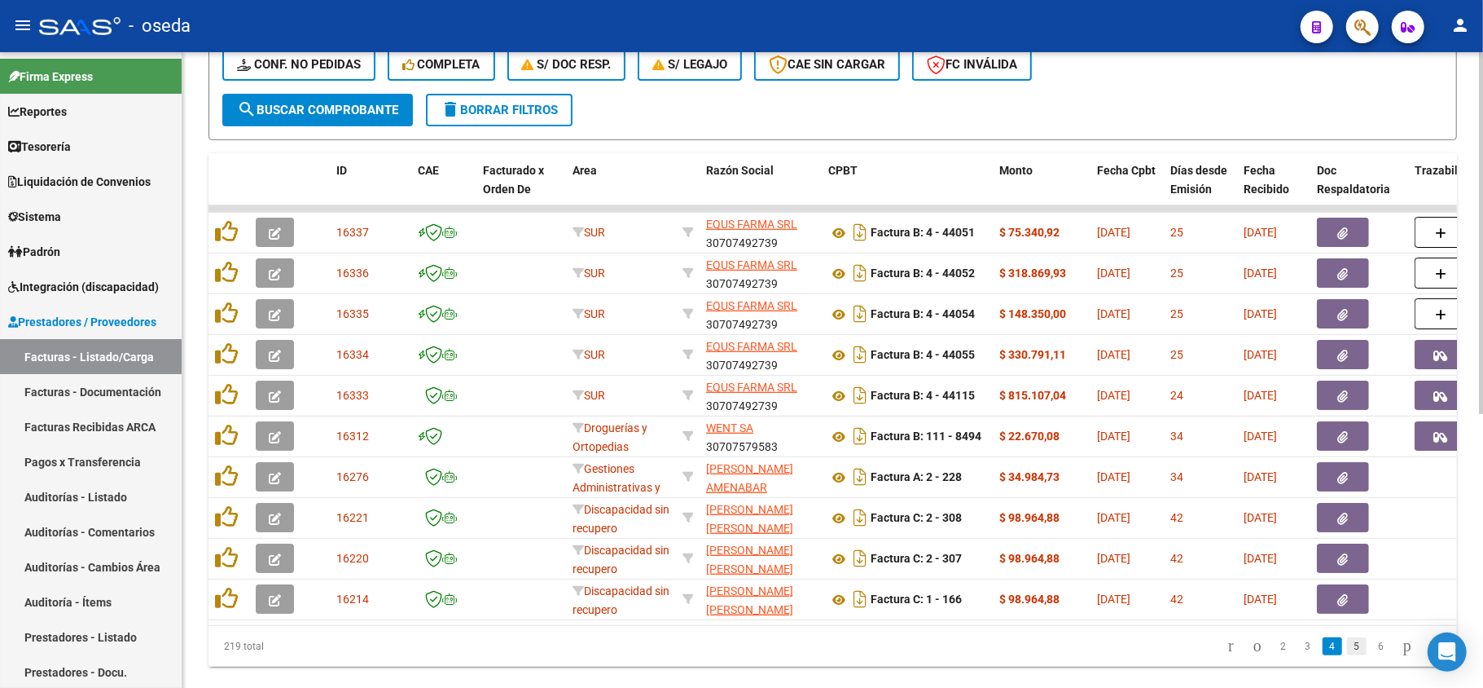
click at [1347, 655] on link "5" at bounding box center [1357, 646] width 20 height 18
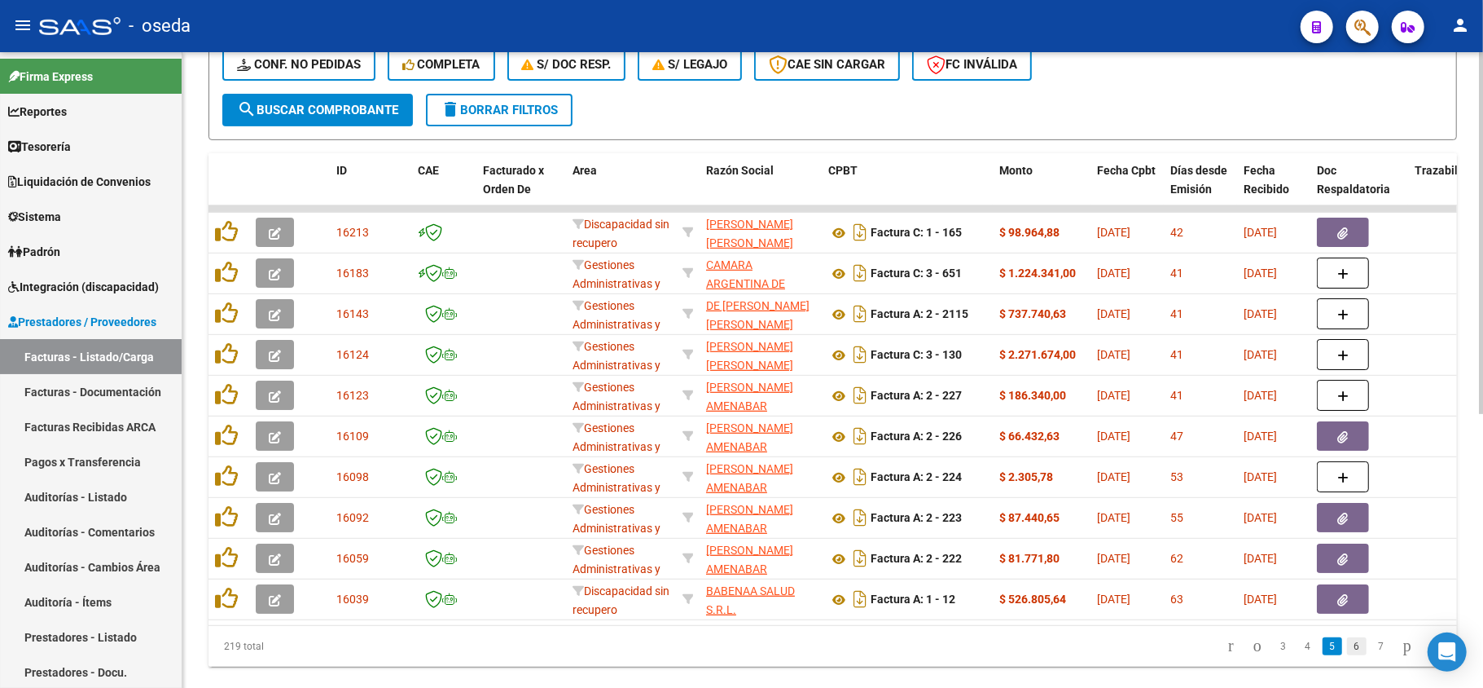
click at [1347, 655] on link "6" at bounding box center [1357, 646] width 20 height 18
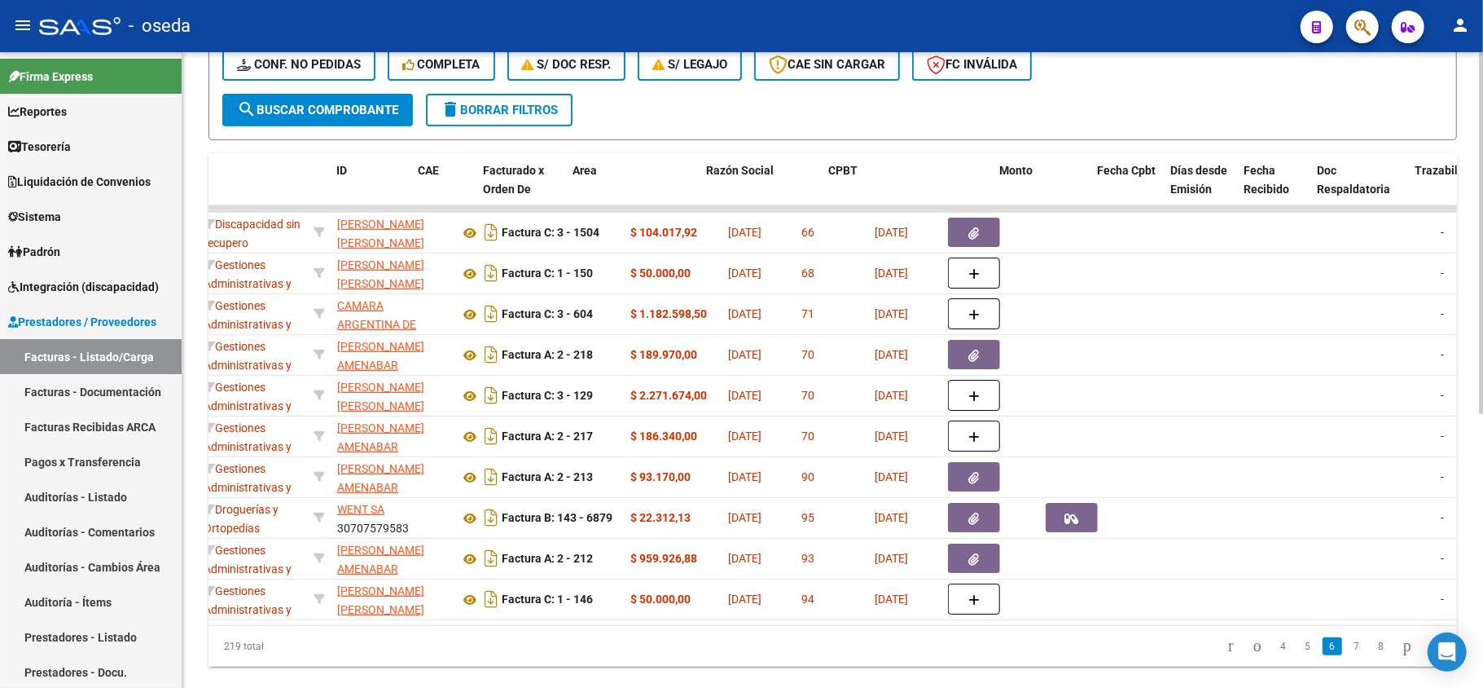
scroll to position [0, 0]
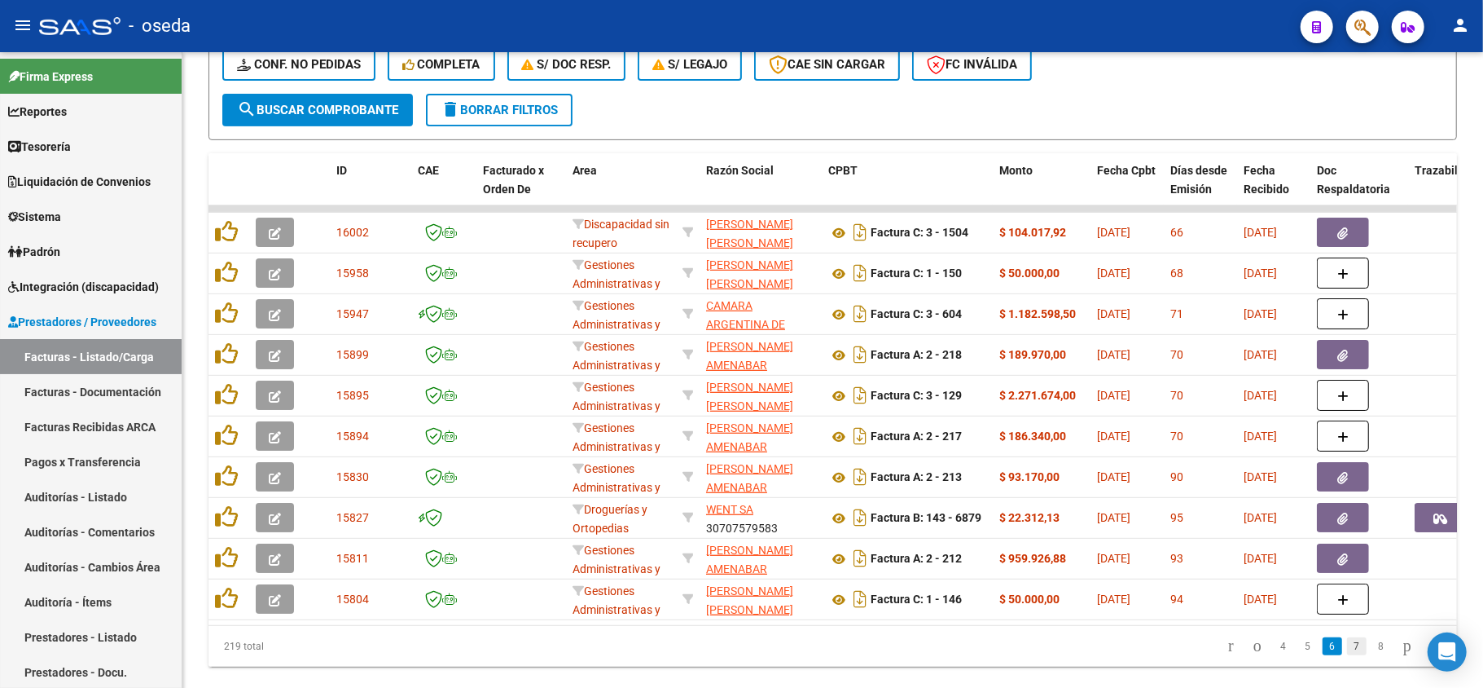
click at [1347, 655] on link "7" at bounding box center [1357, 646] width 20 height 18
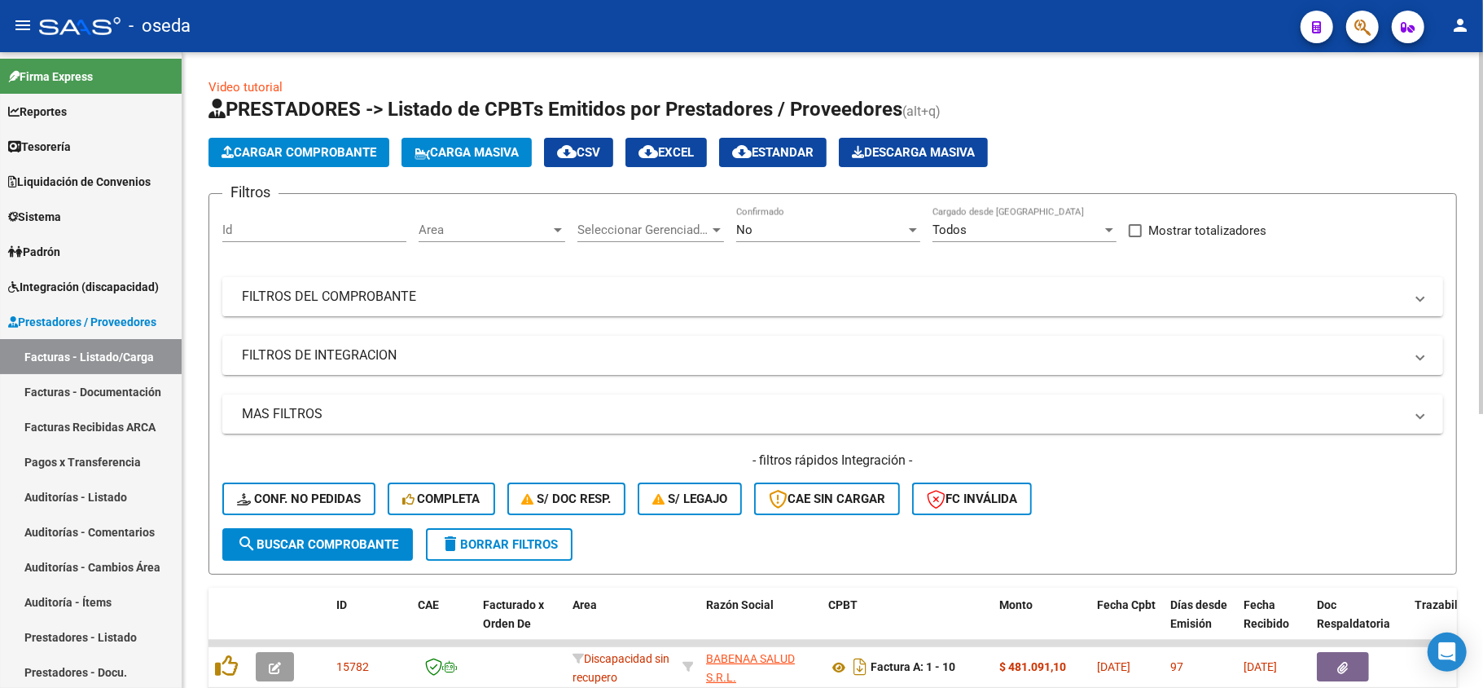
click at [815, 301] on mat-panel-title "FILTROS DEL COMPROBANTE" at bounding box center [823, 297] width 1163 height 18
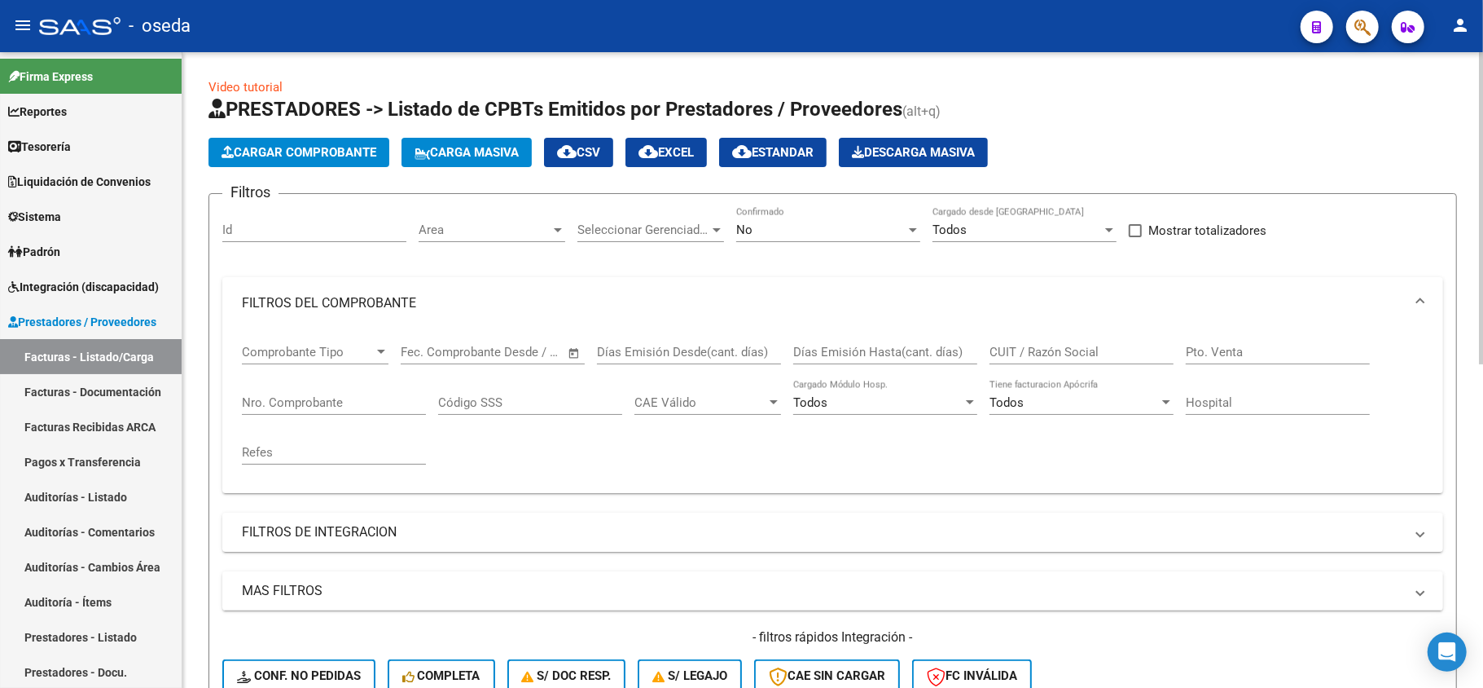
click at [1043, 345] on input "CUIT / Razón Social" at bounding box center [1082, 352] width 184 height 15
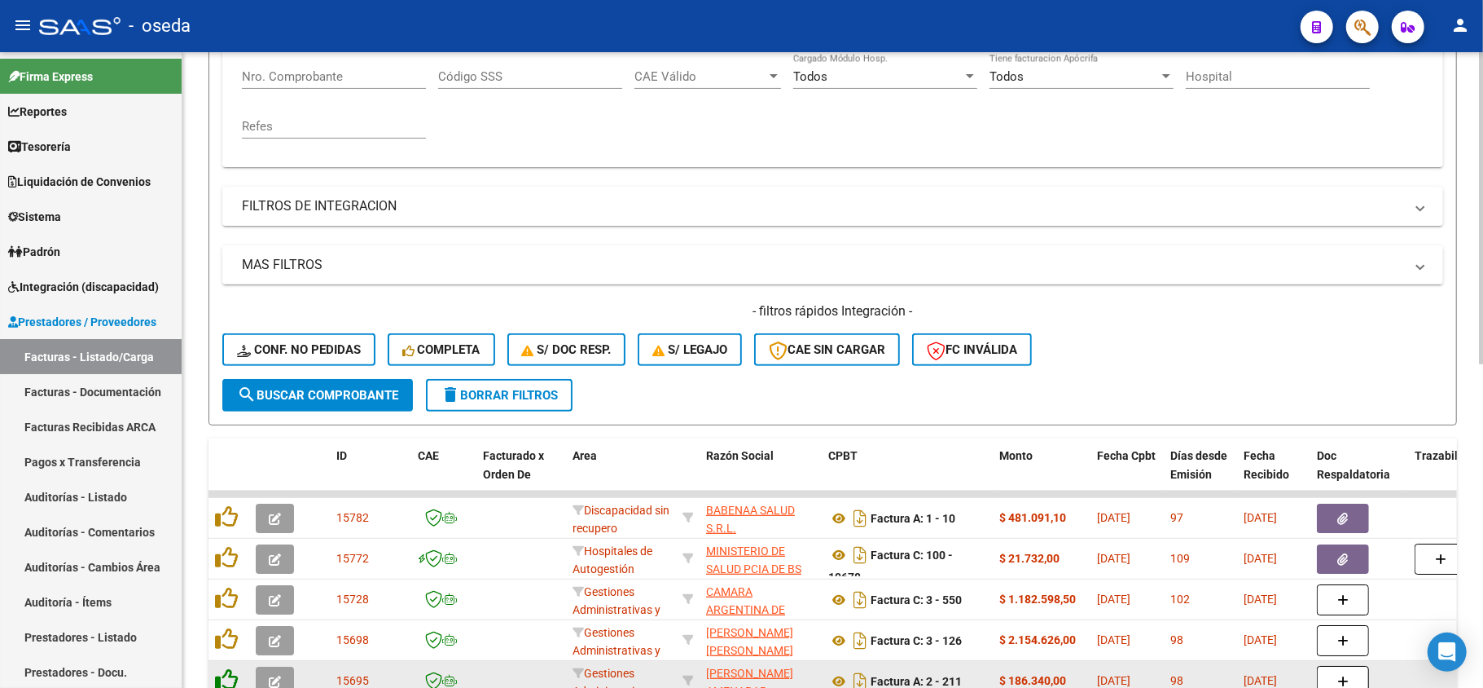
scroll to position [543, 0]
